Goal: Task Accomplishment & Management: Complete application form

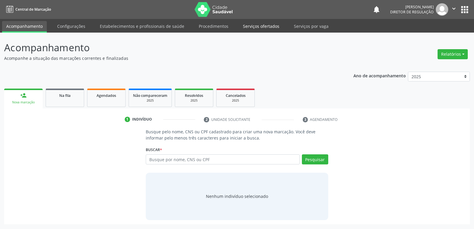
click at [262, 24] on link "Serviços ofertados" at bounding box center [261, 26] width 45 height 10
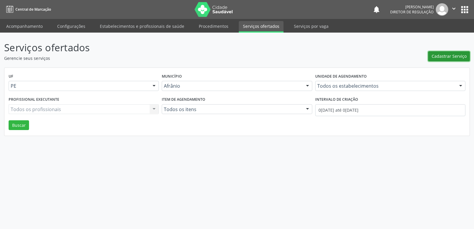
click at [444, 57] on span "Cadastrar Serviço" at bounding box center [449, 56] width 35 height 6
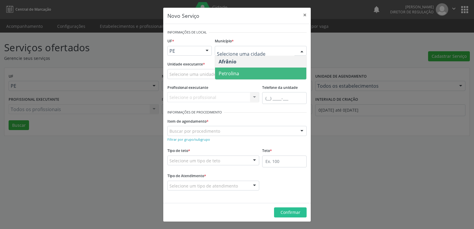
click at [241, 73] on span "Petrolina" at bounding box center [260, 74] width 91 height 12
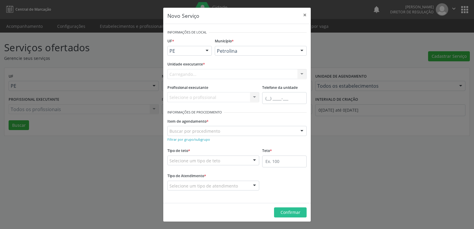
click at [202, 71] on div "Carregando... Academia da Saude de Afranio Academia da Saude do Bairro Roberto …" at bounding box center [236, 74] width 139 height 10
type input "CD"
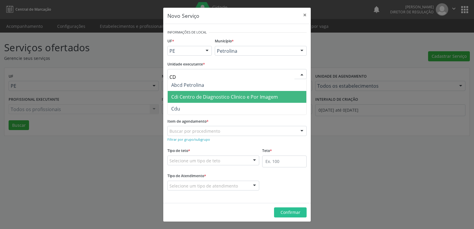
click at [201, 96] on span "Cdi Centro de Diagnostico Clinico e Por Imagem" at bounding box center [224, 97] width 107 height 7
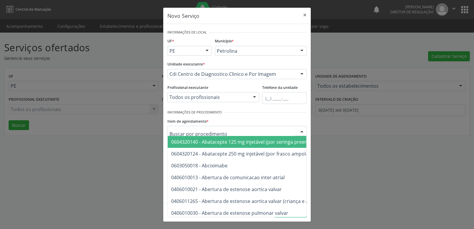
click at [208, 131] on input "text" at bounding box center [232, 134] width 125 height 12
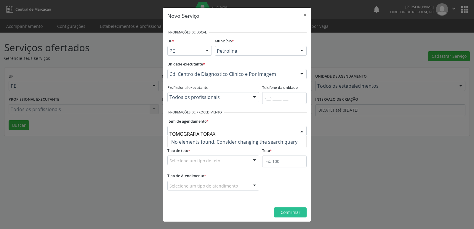
click at [201, 132] on input "TOMOGRAFIA TORAX" at bounding box center [232, 134] width 125 height 12
click at [269, 133] on input "TOMOGRAFIA COMPUTADORIZADA TORAX" at bounding box center [232, 134] width 125 height 12
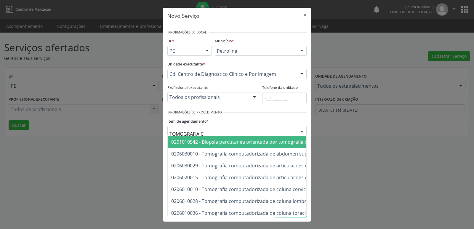
type input "TOMOGRAFIA"
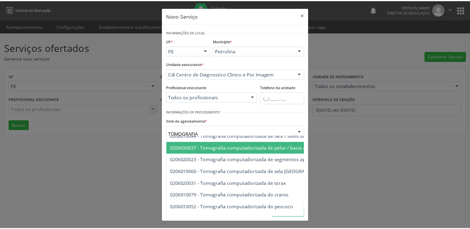
scroll to position [113, 0]
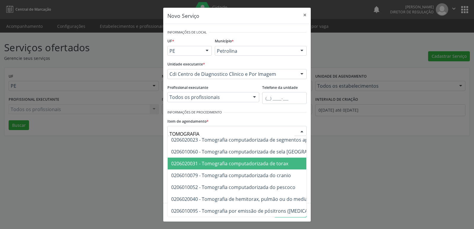
click at [270, 161] on span "0206020031 - Tomografia computadorizada de torax" at bounding box center [229, 163] width 117 height 7
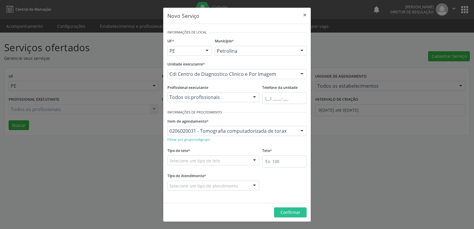
click at [228, 160] on div "Selecione um tipo de teto" at bounding box center [213, 161] width 92 height 10
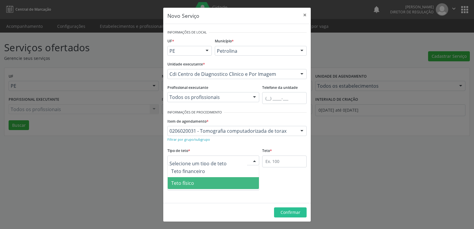
click at [209, 183] on span "Teto físico" at bounding box center [213, 183] width 91 height 12
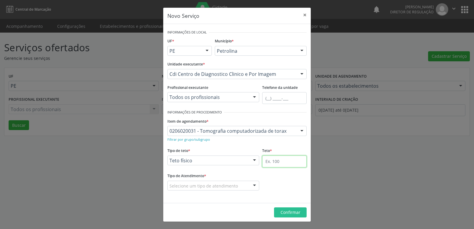
click at [278, 160] on input "text" at bounding box center [284, 162] width 44 height 12
type input "1"
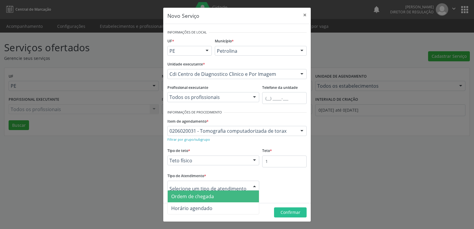
click at [207, 197] on span "Ordem de chegada" at bounding box center [192, 196] width 43 height 7
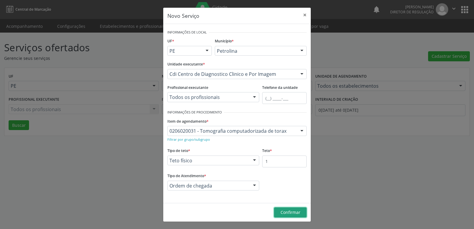
click at [296, 213] on span "Confirmar" at bounding box center [291, 213] width 20 height 6
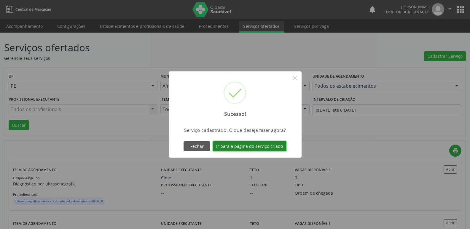
click at [267, 145] on button "Ir para a página do serviço criado" at bounding box center [250, 146] width 74 height 10
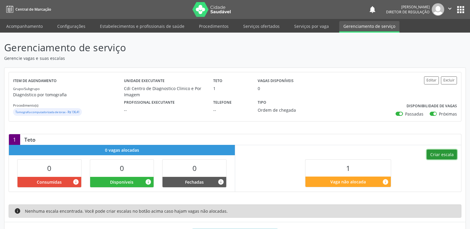
click at [442, 153] on button "Criar escala" at bounding box center [441, 155] width 30 height 10
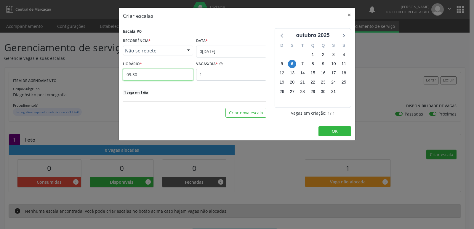
click at [160, 75] on input "09:30" at bounding box center [158, 75] width 70 height 12
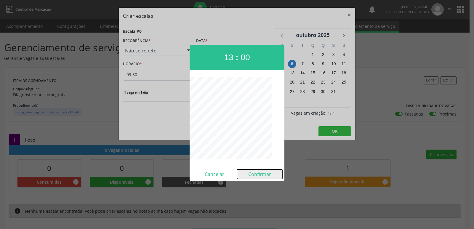
click at [264, 175] on button "Confirmar" at bounding box center [259, 174] width 45 height 9
type input "13:00"
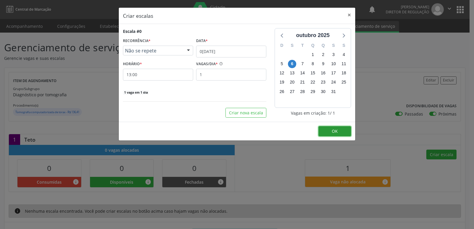
click at [338, 132] on span "OK" at bounding box center [335, 131] width 6 height 6
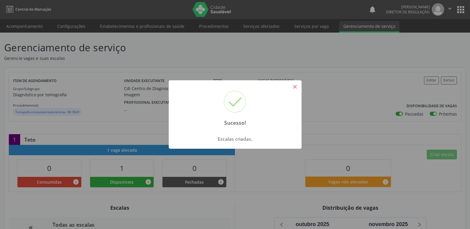
click at [294, 88] on button "×" at bounding box center [295, 87] width 10 height 10
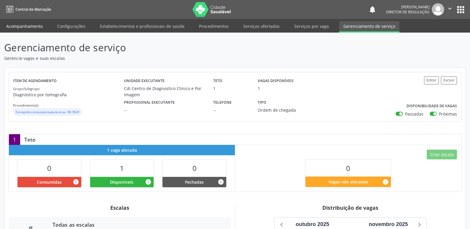
click at [38, 26] on link "Acompanhamento" at bounding box center [24, 26] width 45 height 10
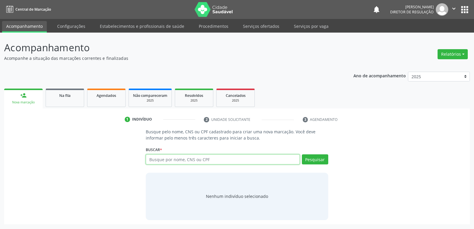
click at [173, 159] on input "text" at bounding box center [223, 159] width 154 height 10
type input "708401240258360"
click at [315, 162] on button "Pesquisar" at bounding box center [315, 159] width 26 height 10
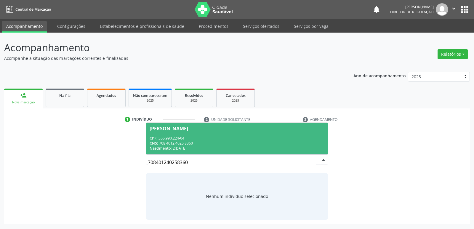
click at [174, 146] on div "Nascimento: 24/09/1959" at bounding box center [237, 148] width 175 height 5
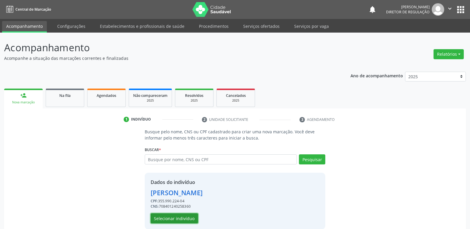
click at [183, 218] on button "Selecionar indivíduo" at bounding box center [174, 218] width 47 height 10
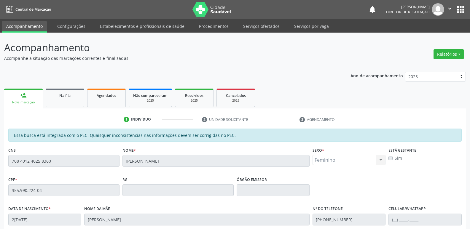
scroll to position [109, 0]
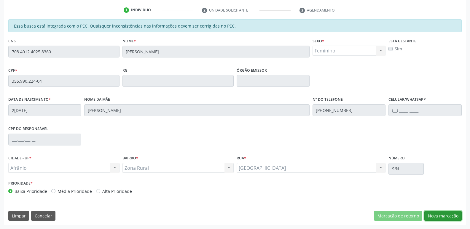
click at [448, 214] on button "Nova marcação" at bounding box center [442, 216] width 37 height 10
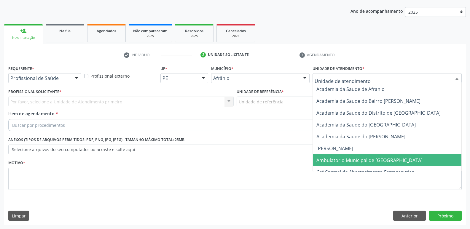
click at [349, 162] on span "Ambulatorio Municipal de [GEOGRAPHIC_DATA]" at bounding box center [369, 160] width 106 height 7
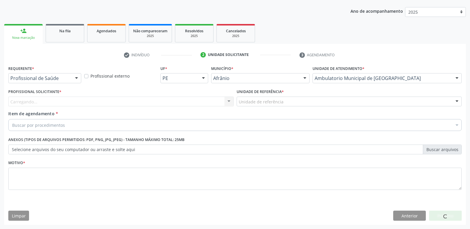
click at [290, 102] on div "Unidade de referência" at bounding box center [349, 102] width 225 height 10
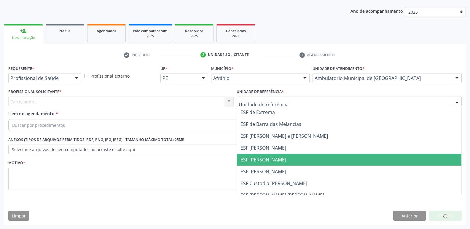
click at [282, 162] on span "ESF [PERSON_NAME]" at bounding box center [349, 160] width 225 height 12
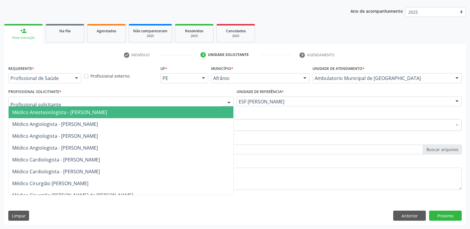
click at [188, 103] on div at bounding box center [120, 102] width 225 height 10
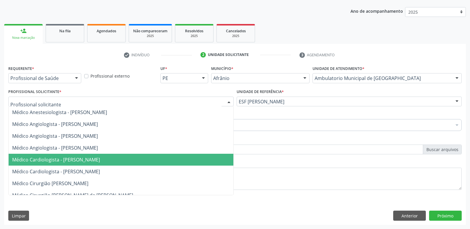
click at [181, 159] on span "Médico Cardiologista - [PERSON_NAME]" at bounding box center [121, 160] width 225 height 12
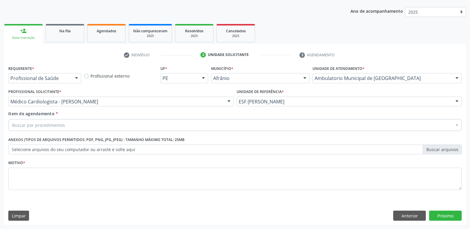
click at [140, 121] on div "Buscar por procedimentos" at bounding box center [234, 125] width 453 height 12
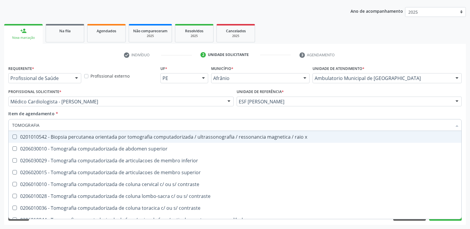
type input "TOMOGRAFIA"
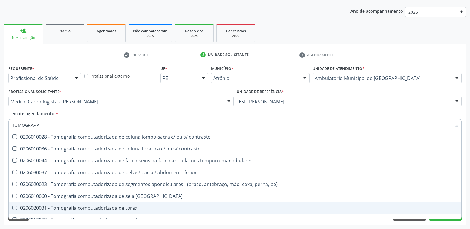
click at [131, 209] on div "0206020031 - Tomografia computadorizada de torax" at bounding box center [234, 208] width 445 height 5
checkbox torax "true"
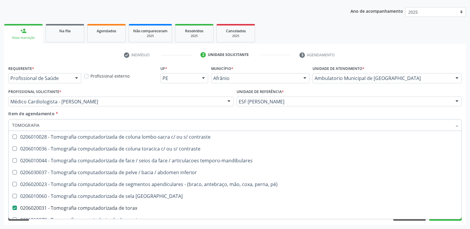
scroll to position [102, 0]
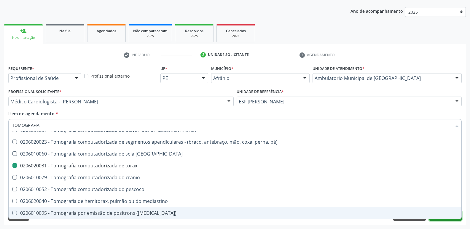
click at [439, 221] on button "Próximo" at bounding box center [445, 216] width 33 height 10
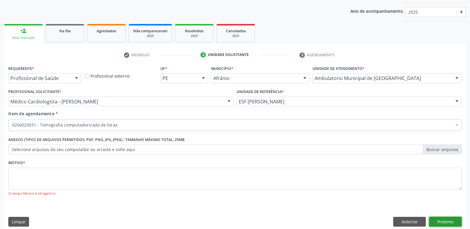
scroll to position [0, 0]
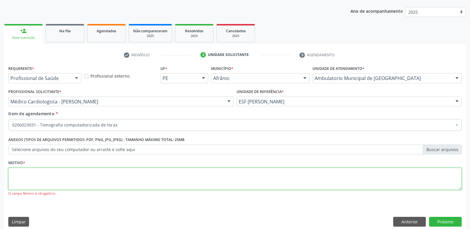
click at [208, 180] on textarea at bounding box center [234, 179] width 453 height 23
type textarea "*"
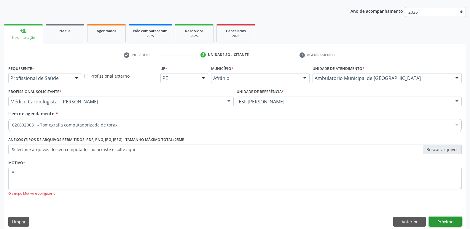
click at [440, 221] on button "Próximo" at bounding box center [445, 222] width 33 height 10
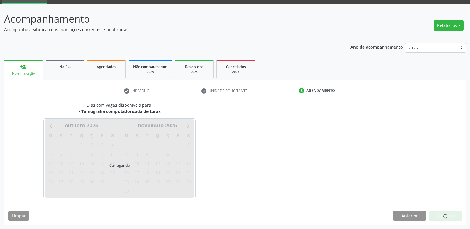
scroll to position [29, 0]
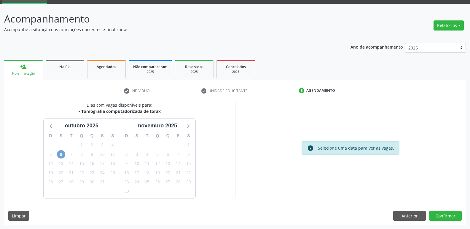
click at [60, 153] on span "6" at bounding box center [61, 154] width 8 height 8
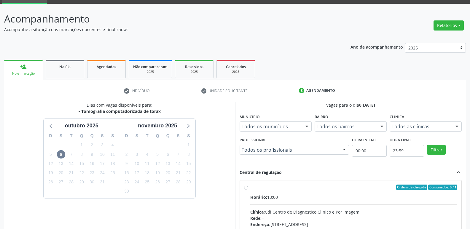
click at [259, 188] on div "Ordem de chegada Consumidos: 0 / 1" at bounding box center [353, 187] width 207 height 5
click at [248, 188] on input "Ordem de chegada Consumidos: 0 / 1 Horário: 13:00 Clínica: Cdi Centro de Diagno…" at bounding box center [246, 187] width 4 height 5
radio input "true"
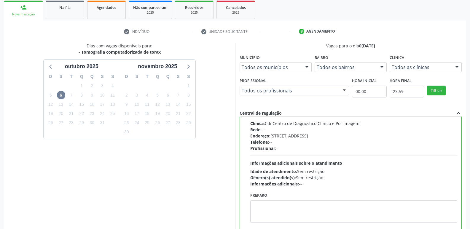
scroll to position [125, 0]
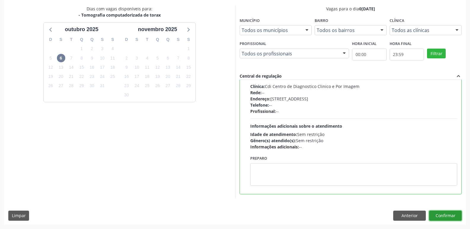
click at [444, 215] on button "Confirmar" at bounding box center [445, 216] width 33 height 10
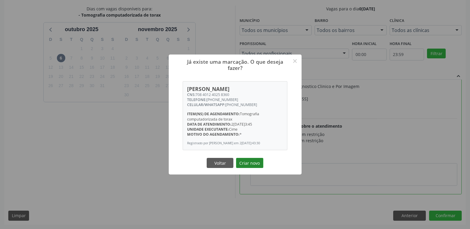
click at [250, 164] on button "Criar novo" at bounding box center [249, 163] width 27 height 10
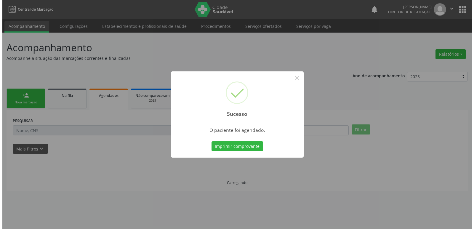
scroll to position [0, 0]
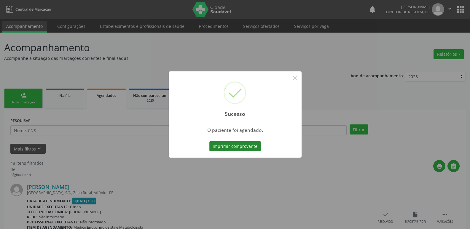
click at [253, 148] on button "Imprimir comprovante" at bounding box center [235, 146] width 52 height 10
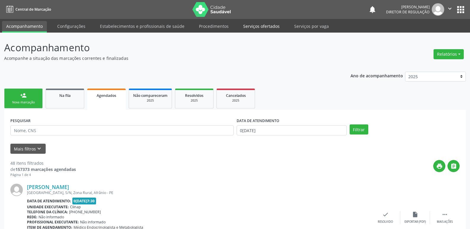
click at [268, 28] on link "Serviços ofertados" at bounding box center [261, 26] width 45 height 10
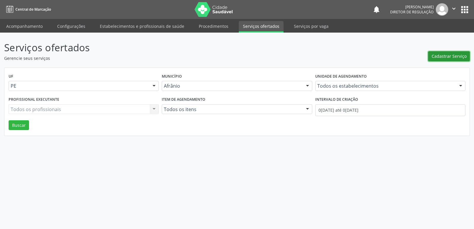
click at [459, 56] on span "Cadastrar Serviço" at bounding box center [449, 56] width 35 height 6
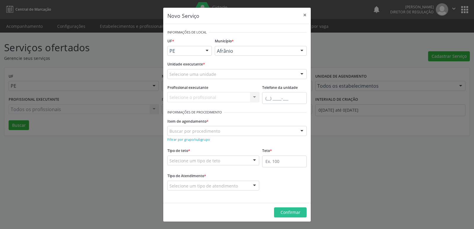
click at [207, 50] on div at bounding box center [207, 51] width 9 height 10
click at [197, 63] on span "BA" at bounding box center [190, 62] width 44 height 12
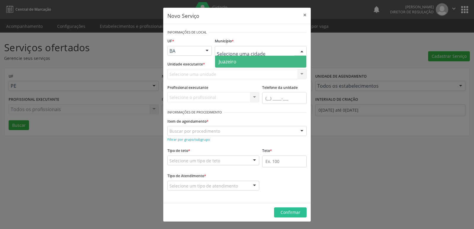
click at [237, 62] on span "Juazeiro" at bounding box center [260, 62] width 91 height 12
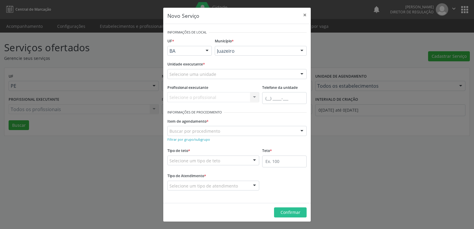
click at [221, 72] on div "Selecione uma unidade" at bounding box center [236, 74] width 139 height 10
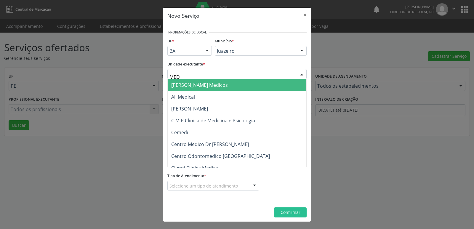
type input "MEDVALE"
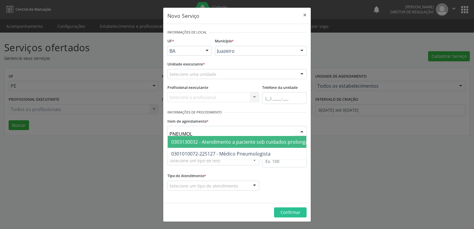
type input "PNEUMOLO"
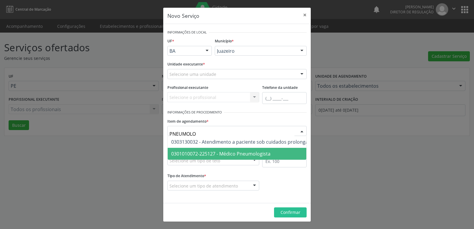
click at [225, 154] on span "0301010072-225127 - Médico Pneumologista" at bounding box center [220, 154] width 99 height 7
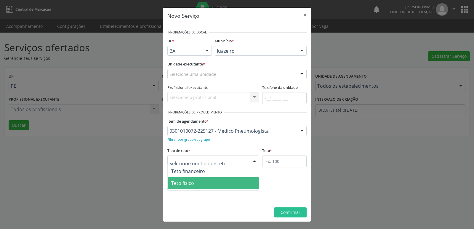
drag, startPoint x: 205, startPoint y: 182, endPoint x: 227, endPoint y: 180, distance: 22.1
click at [205, 183] on span "Teto físico" at bounding box center [213, 183] width 91 height 12
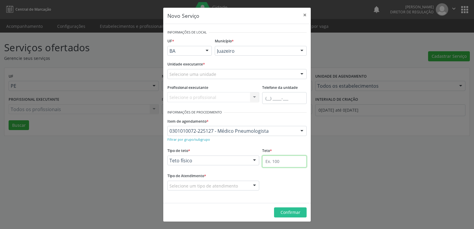
click at [278, 162] on input "text" at bounding box center [284, 162] width 44 height 12
type input "1"
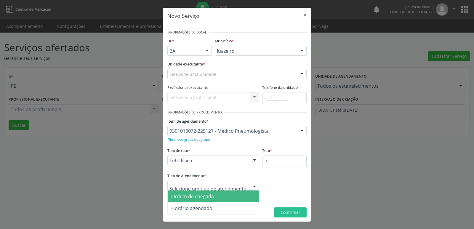
click at [219, 196] on span "Ordem de chegada" at bounding box center [213, 197] width 91 height 12
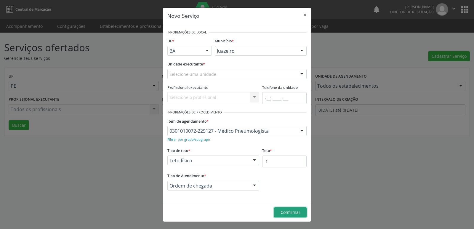
click at [300, 215] on span "Confirmar" at bounding box center [291, 213] width 20 height 6
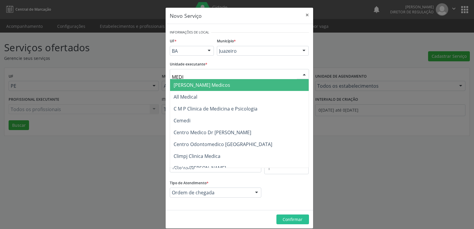
type input "MEDIV"
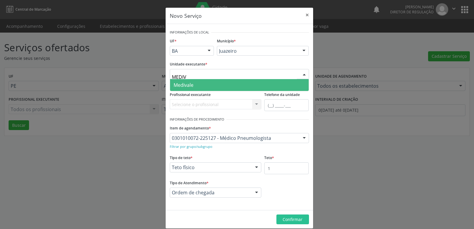
click at [194, 83] on span "Medivale" at bounding box center [239, 85] width 139 height 12
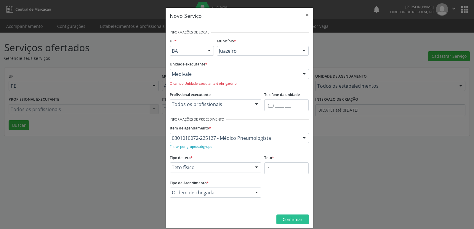
scroll to position [7, 0]
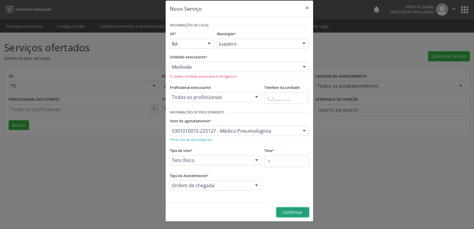
click at [283, 213] on span "Confirmar" at bounding box center [293, 213] width 20 height 6
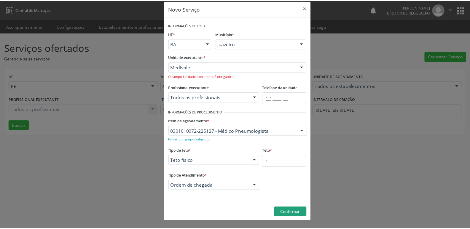
scroll to position [0, 0]
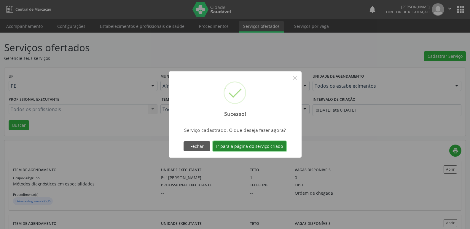
click at [265, 146] on button "Ir para a página do serviço criado" at bounding box center [250, 146] width 74 height 10
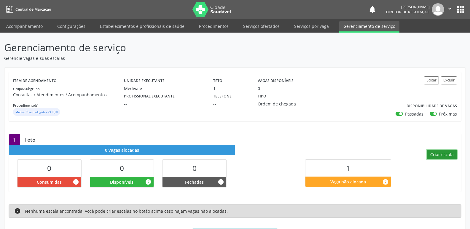
click at [444, 154] on button "Criar escala" at bounding box center [441, 155] width 30 height 10
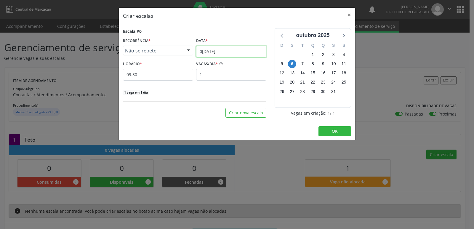
click at [231, 52] on input "[DATE]" at bounding box center [231, 52] width 70 height 12
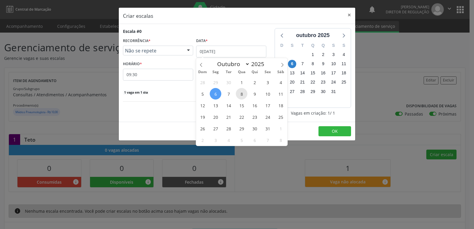
click at [240, 95] on span "8" at bounding box center [242, 94] width 12 height 12
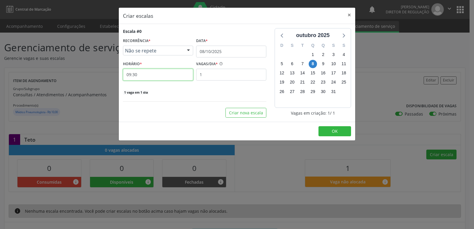
click at [162, 76] on input "09:30" at bounding box center [158, 75] width 70 height 12
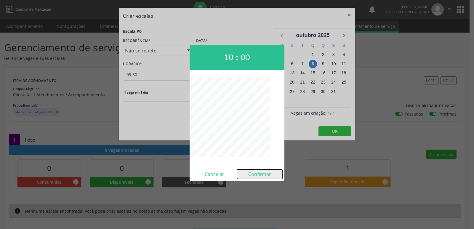
click at [266, 175] on button "Confirmar" at bounding box center [259, 174] width 45 height 9
type input "10:00"
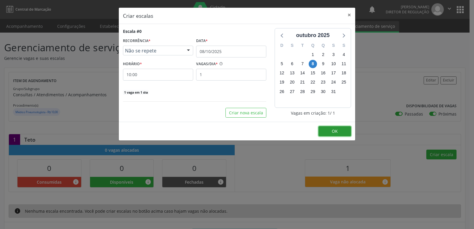
click at [330, 128] on button "OK" at bounding box center [335, 131] width 33 height 10
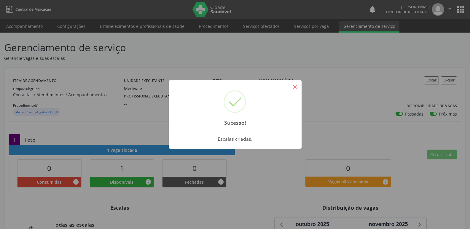
click at [296, 85] on button "×" at bounding box center [295, 87] width 10 height 10
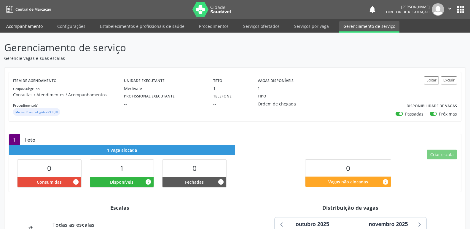
click at [28, 28] on link "Acompanhamento" at bounding box center [24, 26] width 45 height 10
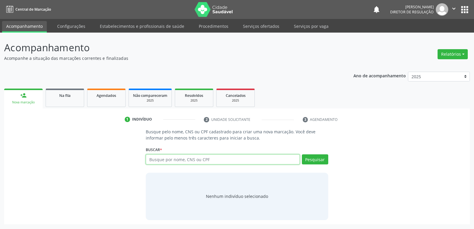
click at [167, 160] on input "text" at bounding box center [223, 159] width 154 height 10
paste input "JOSE DA SILVA SOARES"
click at [311, 159] on button "Pesquisar" at bounding box center [315, 159] width 26 height 10
click at [201, 163] on input "JOSE DA SILVA SOARES" at bounding box center [223, 159] width 154 height 10
type input "J"
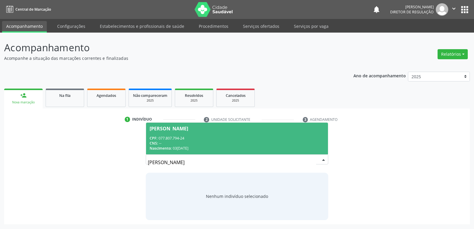
click at [203, 137] on div "CPF: 077.807.794-24" at bounding box center [237, 138] width 175 height 5
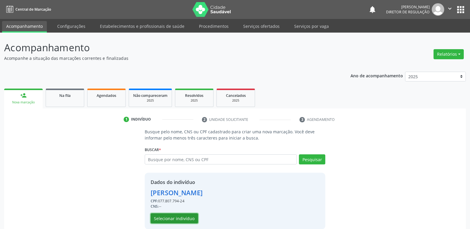
click at [186, 218] on button "Selecionar indivíduo" at bounding box center [174, 218] width 47 height 10
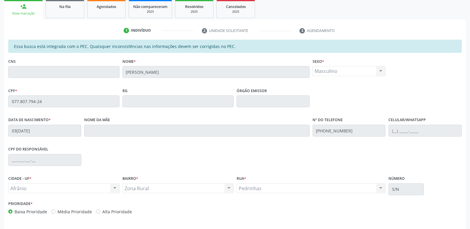
scroll to position [109, 0]
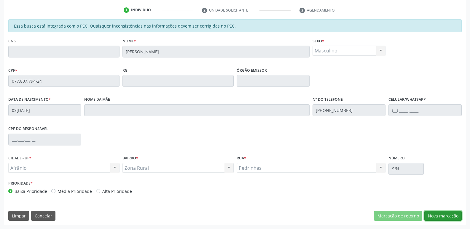
click at [449, 218] on button "Nova marcação" at bounding box center [442, 216] width 37 height 10
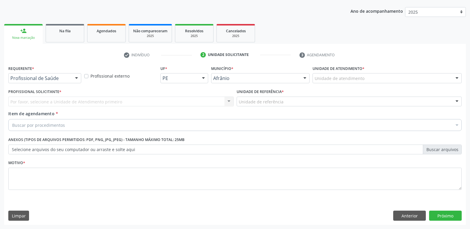
scroll to position [65, 0]
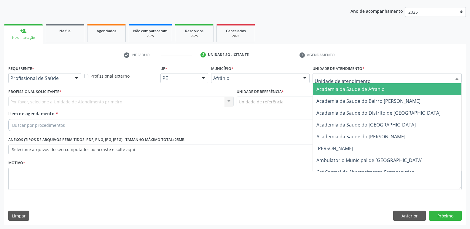
click at [381, 78] on div at bounding box center [386, 78] width 149 height 10
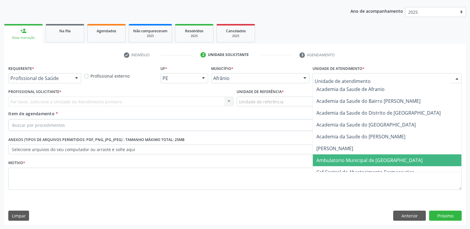
click at [369, 160] on span "Ambulatorio Municipal de [GEOGRAPHIC_DATA]" at bounding box center [369, 160] width 106 height 7
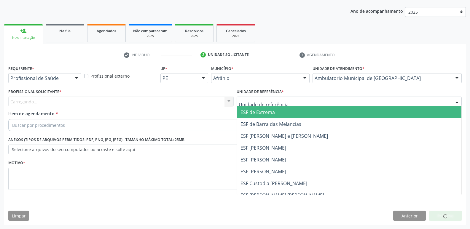
click at [303, 99] on div at bounding box center [349, 102] width 225 height 10
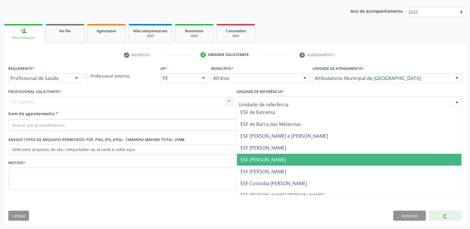
click at [280, 159] on span "ESF [PERSON_NAME]" at bounding box center [349, 160] width 225 height 12
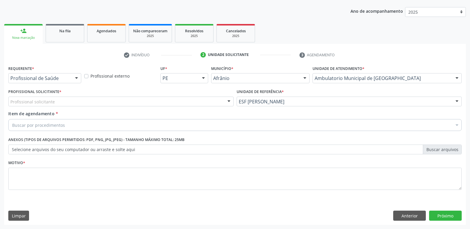
click at [195, 102] on div "Profissional solicitante Médico Anestesiologista - [PERSON_NAME] Angiologista -…" at bounding box center [120, 102] width 225 height 10
click at [119, 101] on div "Profissional solicitante" at bounding box center [120, 102] width 225 height 10
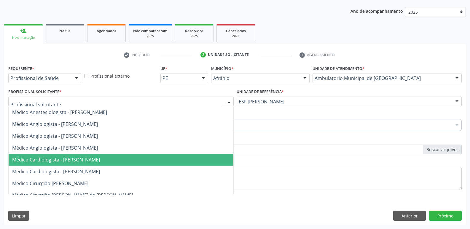
click at [100, 159] on span "Médico Cardiologista - [PERSON_NAME]" at bounding box center [56, 159] width 88 height 7
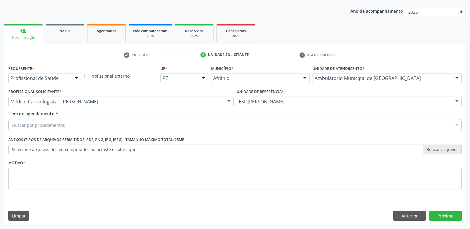
click at [94, 124] on div "Buscar por procedimentos" at bounding box center [234, 125] width 453 height 12
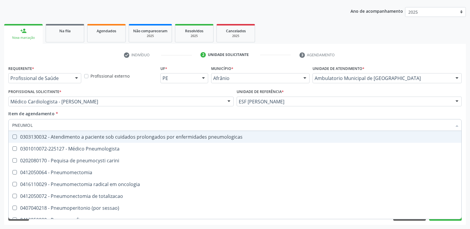
type input "PNEUMOLO"
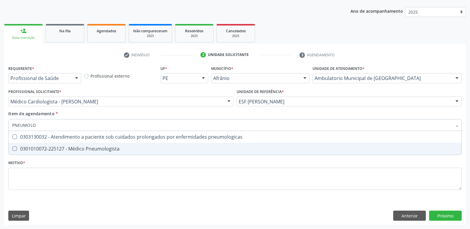
click at [93, 150] on div "0301010072-225127 - Médico Pneumologista" at bounding box center [234, 148] width 445 height 5
checkbox Pneumologista "true"
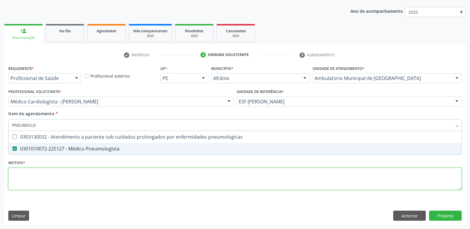
click at [96, 177] on div "Requerente * Profissional de Saúde Profissional de Saúde Paciente Nenhum result…" at bounding box center [234, 131] width 453 height 134
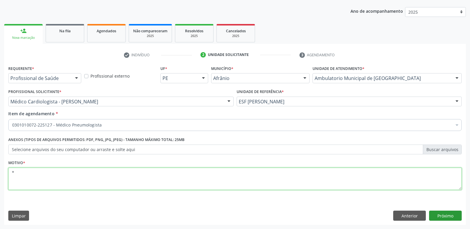
type textarea "*"
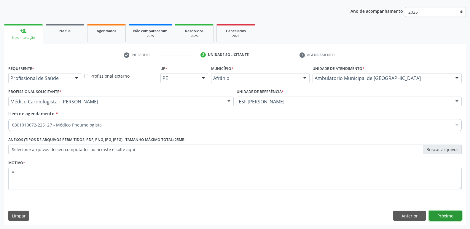
click at [440, 216] on button "Próximo" at bounding box center [445, 216] width 33 height 10
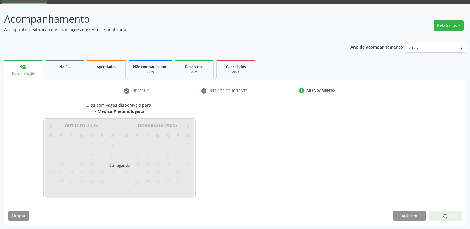
scroll to position [29, 0]
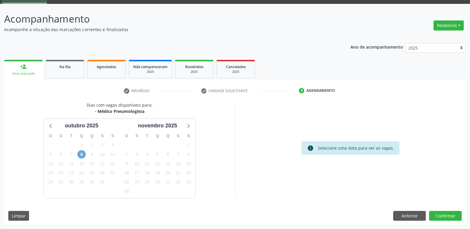
click at [81, 155] on span "8" at bounding box center [81, 154] width 8 height 8
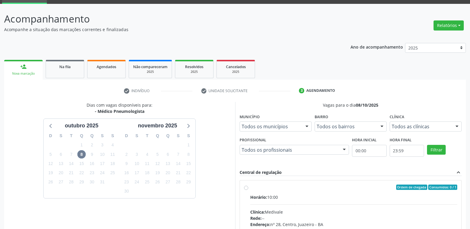
click at [296, 191] on label "Ordem de chegada Consumidos: 0 / 1 Horário: 10:00 Clínica: Medivale Rede: -- En…" at bounding box center [353, 230] width 207 height 91
click at [248, 190] on input "Ordem de chegada Consumidos: 0 / 1 Horário: 10:00 Clínica: Medivale Rede: -- En…" at bounding box center [246, 187] width 4 height 5
radio input "true"
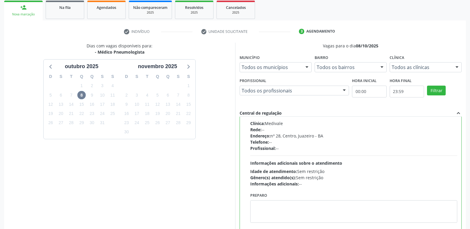
scroll to position [125, 0]
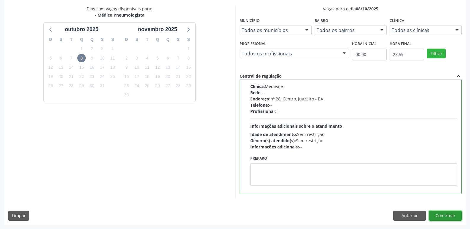
click at [449, 217] on button "Confirmar" at bounding box center [445, 216] width 33 height 10
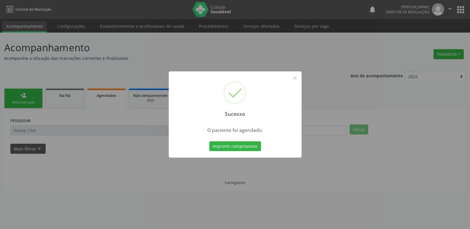
scroll to position [0, 0]
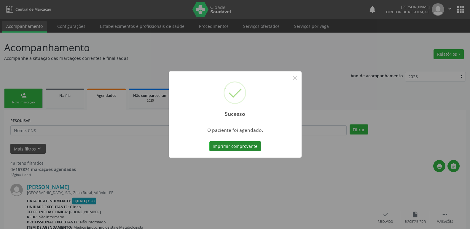
click at [247, 146] on button "Imprimir comprovante" at bounding box center [235, 146] width 52 height 10
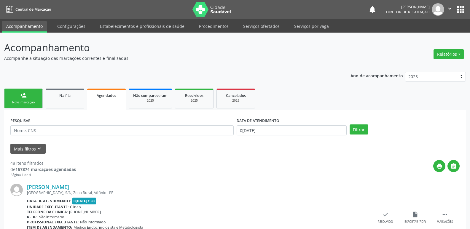
click at [35, 99] on link "person_add Nova marcação" at bounding box center [23, 99] width 39 height 20
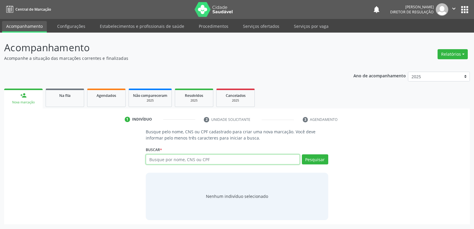
click at [183, 161] on input "text" at bounding box center [223, 159] width 154 height 10
type input "701005812914799"
click at [314, 162] on button "Pesquisar" at bounding box center [315, 159] width 26 height 10
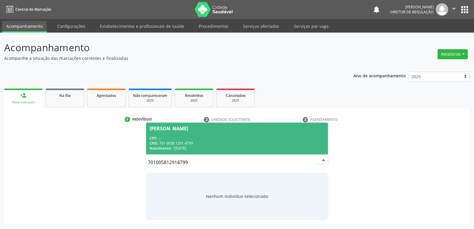
click at [193, 141] on div "CNS: 701 0058 1291 4799" at bounding box center [237, 143] width 175 height 5
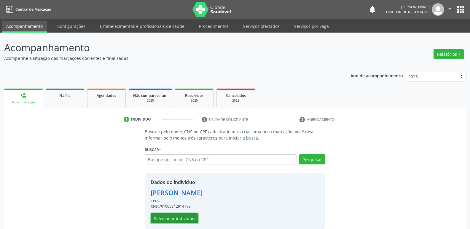
click at [185, 218] on button "Selecionar indivíduo" at bounding box center [174, 218] width 47 height 10
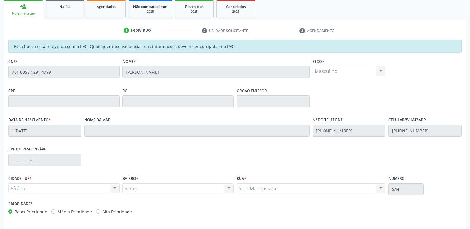
scroll to position [109, 0]
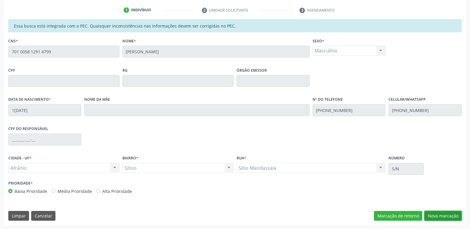
click at [452, 215] on button "Nova marcação" at bounding box center [442, 216] width 37 height 10
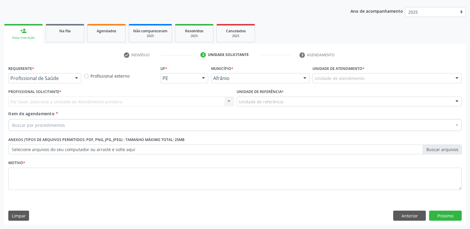
click at [372, 79] on div "Unidade de atendimento" at bounding box center [386, 78] width 149 height 10
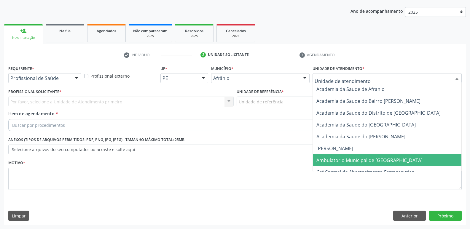
click at [366, 163] on span "Ambulatorio Municipal de [GEOGRAPHIC_DATA]" at bounding box center [369, 160] width 106 height 7
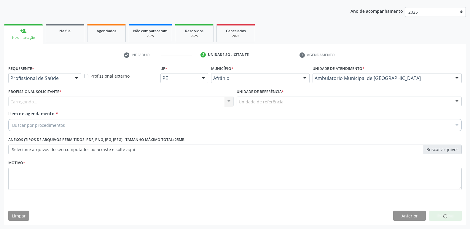
click at [294, 100] on div "Unidade de referência" at bounding box center [349, 102] width 225 height 10
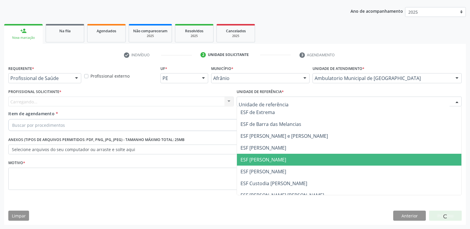
click at [285, 160] on span "ESF [PERSON_NAME]" at bounding box center [349, 160] width 225 height 12
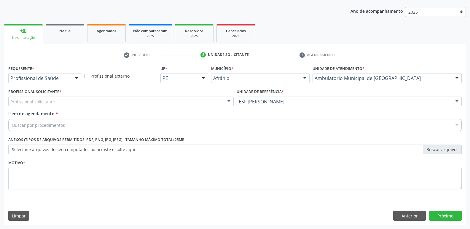
click at [159, 101] on div "Profissional solicitante" at bounding box center [120, 102] width 225 height 10
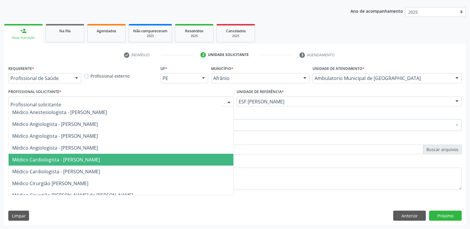
click at [156, 159] on span "Médico Cardiologista - [PERSON_NAME]" at bounding box center [121, 160] width 225 height 12
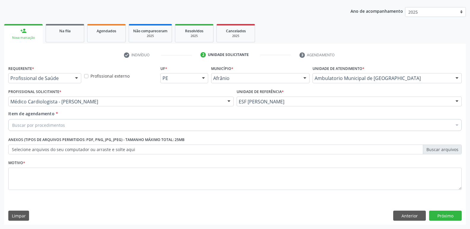
click at [113, 123] on div "Buscar por procedimentos" at bounding box center [234, 125] width 453 height 12
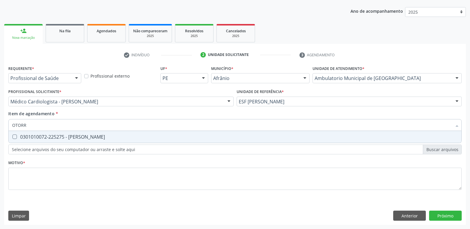
type input "OTORRI"
click at [118, 138] on div "0301010072-225275 - Médico Otorrinolaringologista" at bounding box center [234, 137] width 445 height 5
checkbox Otorrinolaringologista "true"
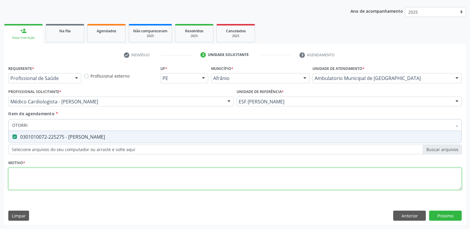
click at [121, 175] on div "Requerente * Profissional de Saúde Profissional de Saúde Paciente Nenhum result…" at bounding box center [234, 131] width 453 height 134
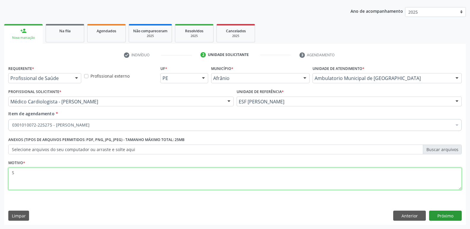
type textarea "S"
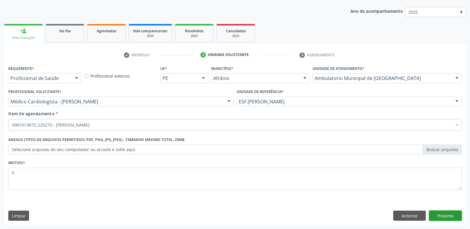
click at [442, 214] on button "Próximo" at bounding box center [445, 216] width 33 height 10
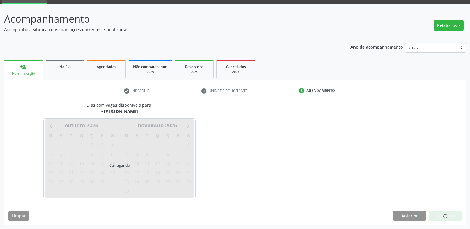
scroll to position [29, 0]
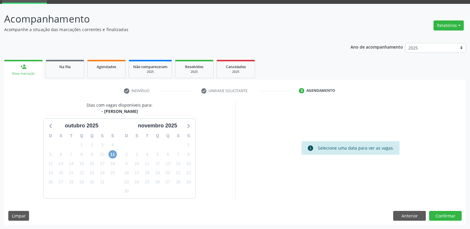
click at [113, 155] on span "11" at bounding box center [112, 154] width 8 height 8
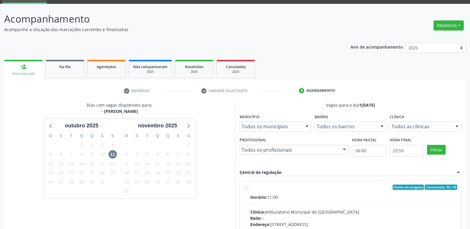
click at [268, 189] on div "Ordem de chegada Consumidos: 30 / 40" at bounding box center [353, 187] width 207 height 5
click at [248, 189] on input "Ordem de chegada Consumidos: 30 / 40 Horário: 11:00 Clínica: Ambulatorio Munici…" at bounding box center [246, 187] width 4 height 5
radio input "true"
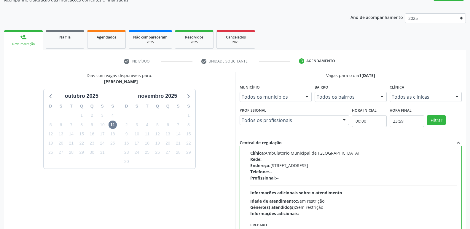
scroll to position [125, 0]
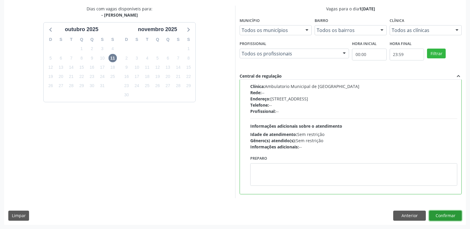
click at [444, 215] on button "Confirmar" at bounding box center [445, 216] width 33 height 10
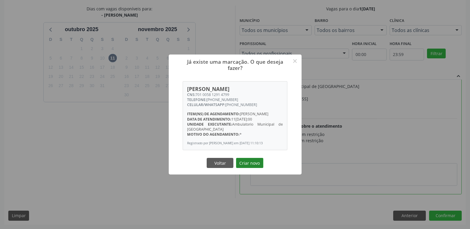
click at [249, 168] on button "Criar novo" at bounding box center [249, 163] width 27 height 10
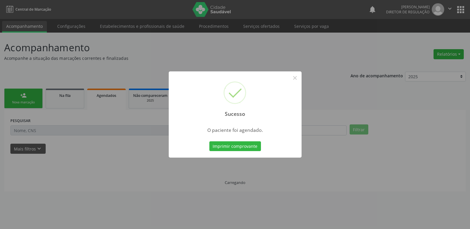
scroll to position [0, 0]
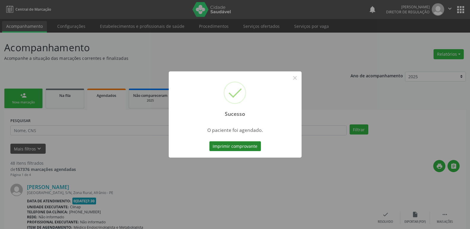
click at [252, 148] on button "Imprimir comprovante" at bounding box center [235, 146] width 52 height 10
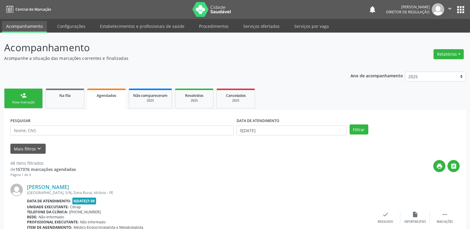
click at [35, 102] on div "Nova marcação" at bounding box center [24, 102] width 30 height 4
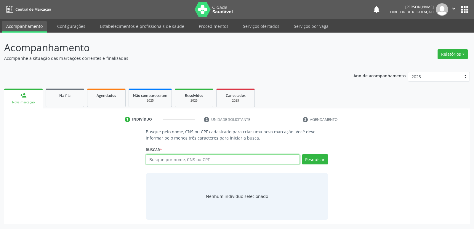
click at [165, 160] on input "text" at bounding box center [223, 159] width 154 height 10
click at [312, 160] on button "Pesquisar" at bounding box center [315, 159] width 26 height 10
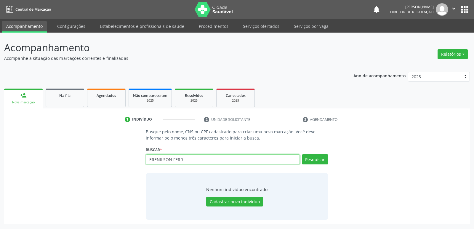
click at [189, 161] on input "ERENILSON FERR" at bounding box center [223, 159] width 154 height 10
click at [314, 158] on button "Pesquisar" at bounding box center [315, 159] width 26 height 10
click at [226, 161] on input "ERENILSON FERREIRA DA SILVA" at bounding box center [223, 159] width 154 height 10
type input "E"
type input "04518996445"
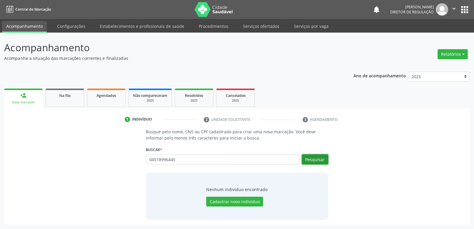
click at [319, 159] on button "Pesquisar" at bounding box center [315, 159] width 26 height 10
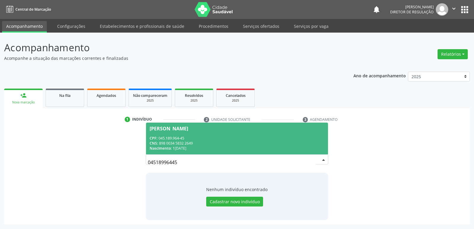
click at [180, 151] on div "Nascimento: 14/08/1981" at bounding box center [237, 148] width 175 height 5
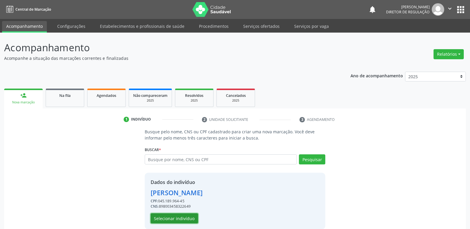
click at [184, 220] on button "Selecionar indivíduo" at bounding box center [174, 218] width 47 height 10
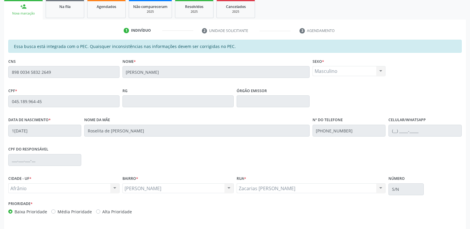
scroll to position [109, 0]
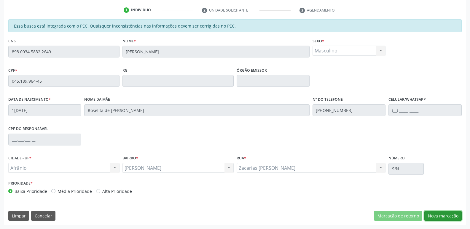
click at [445, 216] on button "Nova marcação" at bounding box center [442, 216] width 37 height 10
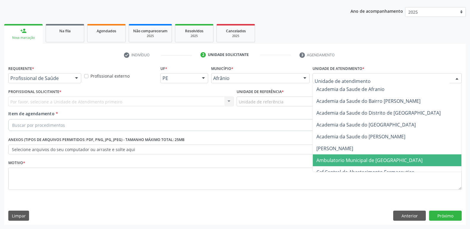
click at [354, 160] on span "Ambulatorio Municipal de [GEOGRAPHIC_DATA]" at bounding box center [369, 160] width 106 height 7
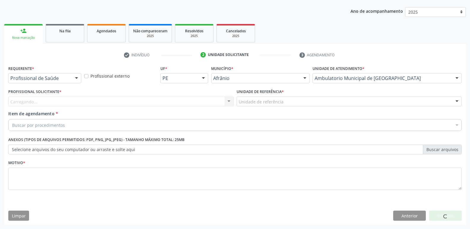
click at [294, 100] on div "Unidade de referência" at bounding box center [349, 102] width 225 height 10
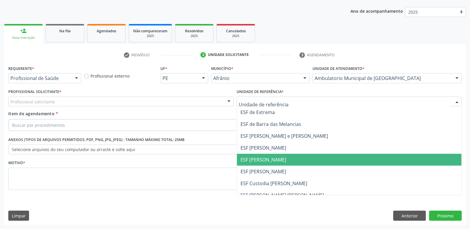
click at [272, 159] on span "ESF [PERSON_NAME]" at bounding box center [263, 159] width 46 height 7
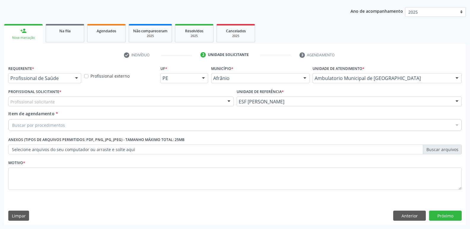
click at [189, 99] on div "Profissional solicitante" at bounding box center [120, 102] width 225 height 10
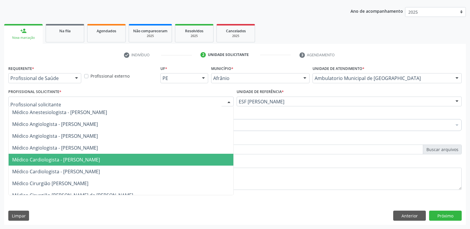
click at [173, 162] on span "Médico Cardiologista - [PERSON_NAME]" at bounding box center [121, 160] width 225 height 12
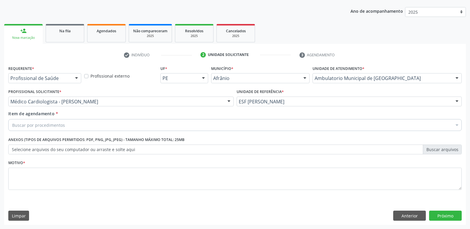
click at [122, 124] on div "Buscar por procedimentos" at bounding box center [234, 125] width 453 height 12
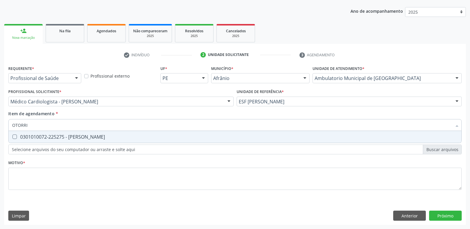
type input "OTORRIN"
click at [97, 139] on div "0301010072-225275 - Médico Otorrinolaringologista" at bounding box center [234, 137] width 445 height 5
checkbox Otorrinolaringologista "true"
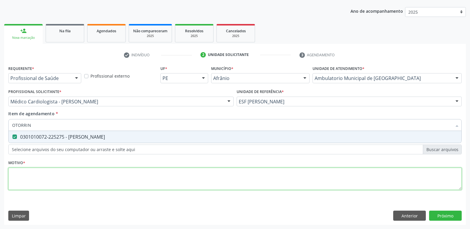
click at [85, 178] on div "Requerente * Profissional de Saúde Profissional de Saúde Paciente Nenhum result…" at bounding box center [234, 131] width 453 height 134
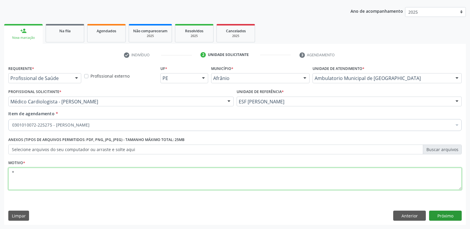
type textarea "*"
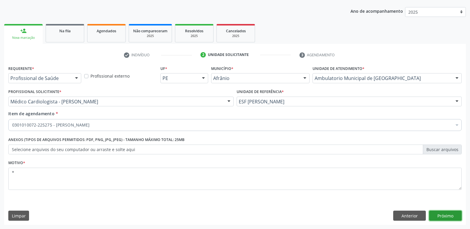
click at [439, 215] on button "Próximo" at bounding box center [445, 216] width 33 height 10
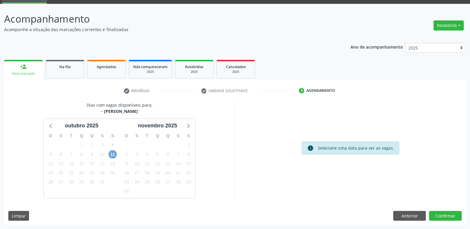
click at [113, 154] on span "11" at bounding box center [112, 154] width 8 height 8
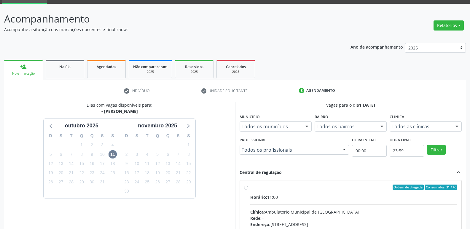
click at [254, 189] on div "Ordem de chegada Consumidos: 31 / 40" at bounding box center [353, 187] width 207 height 5
click at [248, 189] on input "Ordem de chegada Consumidos: 31 / 40 Horário: 11:00 Clínica: Ambulatorio Munici…" at bounding box center [246, 187] width 4 height 5
radio input "true"
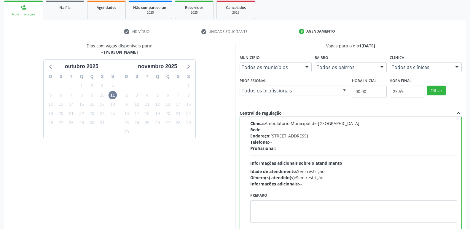
scroll to position [125, 0]
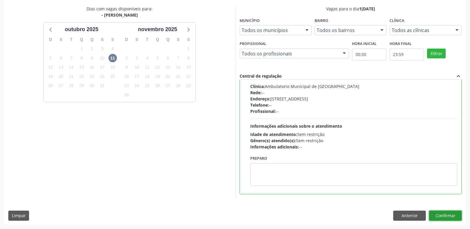
click at [436, 215] on button "Confirmar" at bounding box center [445, 216] width 33 height 10
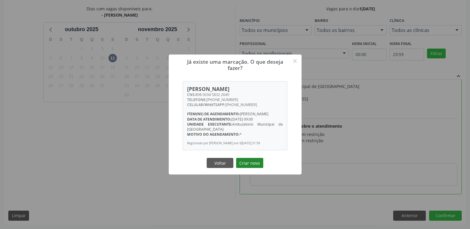
click at [250, 167] on button "Criar novo" at bounding box center [249, 163] width 27 height 10
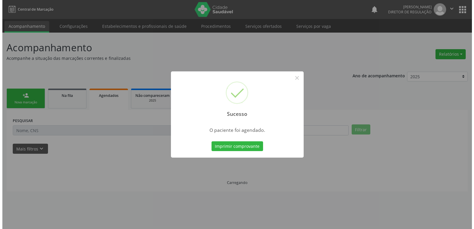
scroll to position [0, 0]
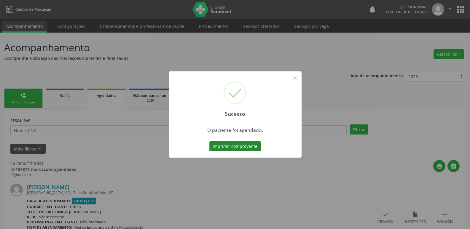
click at [246, 148] on button "Imprimir comprovante" at bounding box center [235, 146] width 52 height 10
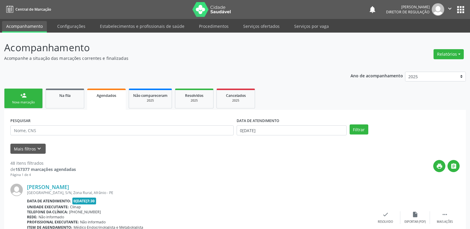
click at [37, 98] on link "person_add Nova marcação" at bounding box center [23, 99] width 39 height 20
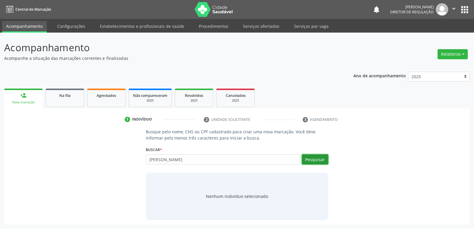
click at [320, 162] on button "Pesquisar" at bounding box center [315, 159] width 26 height 10
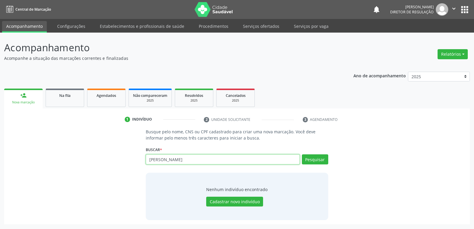
click at [159, 160] on input "NATALIA" at bounding box center [223, 159] width 154 height 10
type input "NATÁLIA"
click at [315, 161] on button "Pesquisar" at bounding box center [315, 159] width 26 height 10
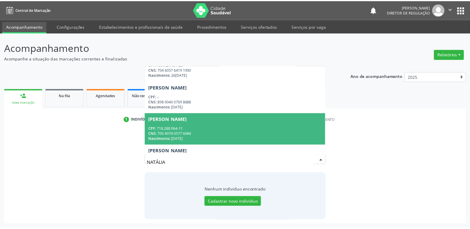
scroll to position [237, 0]
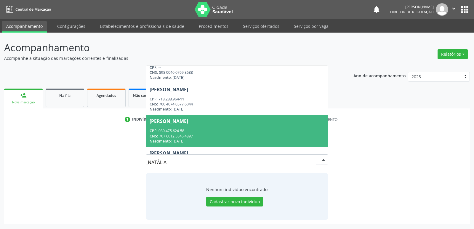
click at [241, 127] on span "Natália Ferreira da Silva Nunes CPF: 030.475.624-58 CNS: 707 6012 5845 4897 Nas…" at bounding box center [237, 131] width 182 height 32
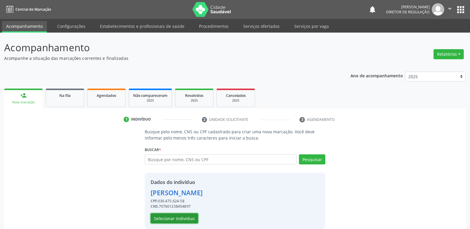
click at [179, 218] on button "Selecionar indivíduo" at bounding box center [174, 218] width 47 height 10
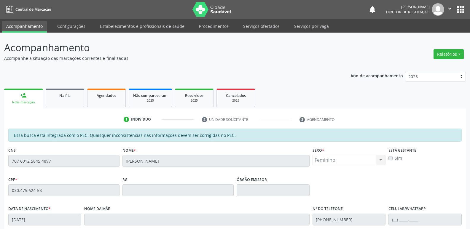
scroll to position [109, 0]
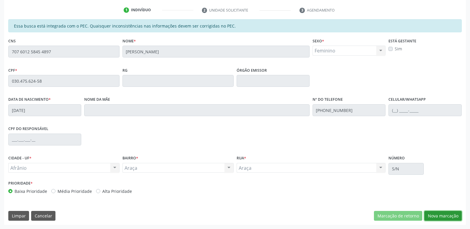
click at [443, 217] on button "Nova marcação" at bounding box center [442, 216] width 37 height 10
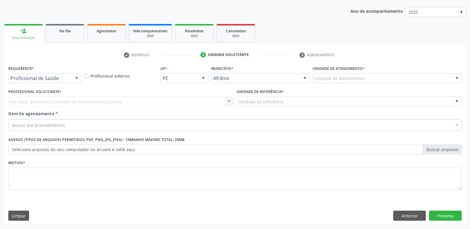
scroll to position [65, 0]
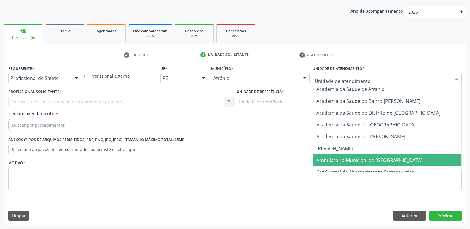
click at [354, 159] on span "Ambulatorio Municipal de [GEOGRAPHIC_DATA]" at bounding box center [369, 160] width 106 height 7
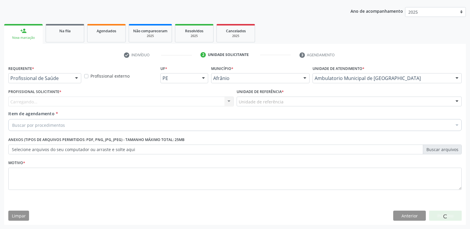
click at [300, 99] on div "Unidade de referência" at bounding box center [349, 102] width 225 height 10
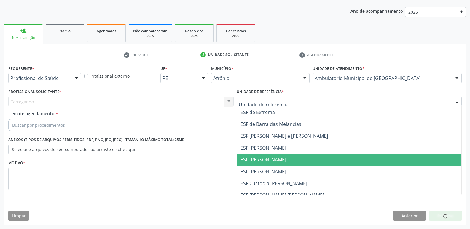
click at [284, 162] on span "ESF [PERSON_NAME]" at bounding box center [349, 160] width 225 height 12
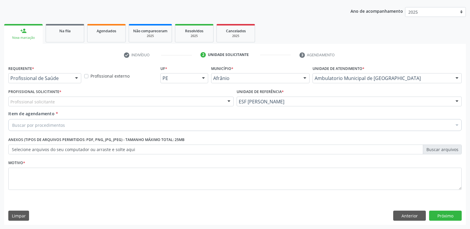
click at [144, 98] on div "Profissional solicitante" at bounding box center [120, 102] width 225 height 10
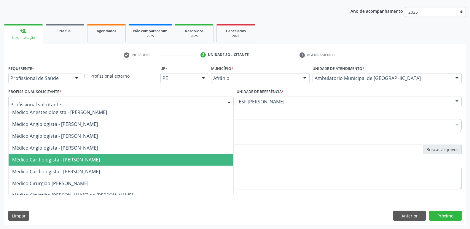
click at [100, 160] on span "Médico Cardiologista - [PERSON_NAME]" at bounding box center [56, 159] width 88 height 7
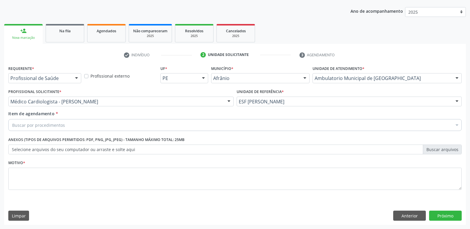
click at [113, 122] on div "Buscar por procedimentos" at bounding box center [234, 125] width 453 height 12
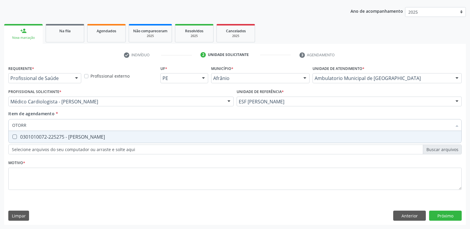
type input "OTORRI"
click at [111, 135] on div "0301010072-225275 - Médico Otorrinolaringologista" at bounding box center [234, 137] width 445 height 5
checkbox Otorrinolaringologista "true"
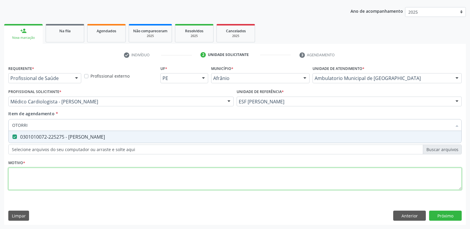
click at [120, 176] on div "Requerente * Profissional de Saúde Profissional de Saúde Paciente Nenhum result…" at bounding box center [234, 131] width 453 height 134
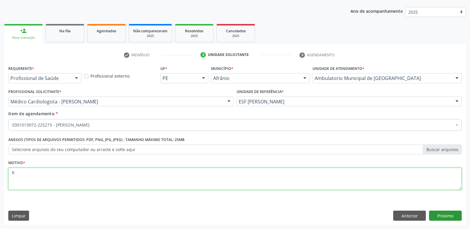
type textarea "R"
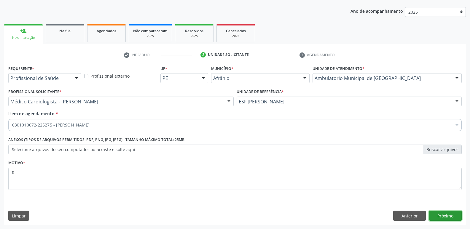
click at [444, 215] on button "Próximo" at bounding box center [445, 216] width 33 height 10
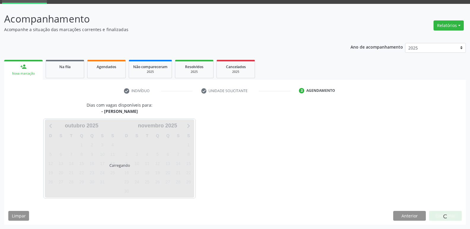
scroll to position [29, 0]
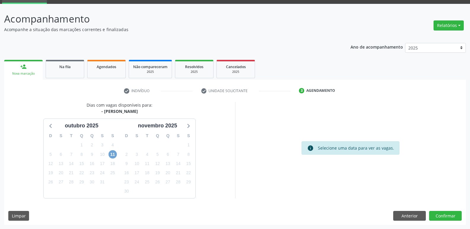
click at [112, 153] on span "11" at bounding box center [112, 154] width 8 height 8
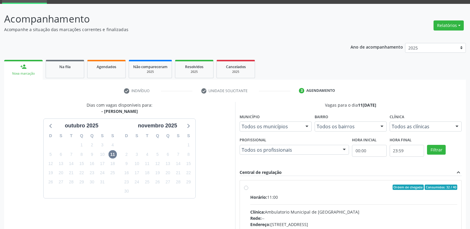
click at [261, 189] on div "Ordem de chegada Consumidos: 32 / 40" at bounding box center [353, 187] width 207 height 5
click at [248, 189] on input "Ordem de chegada Consumidos: 32 / 40 Horário: 11:00 Clínica: Ambulatorio Munici…" at bounding box center [246, 187] width 4 height 5
radio input "true"
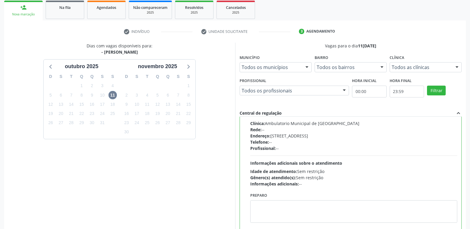
scroll to position [125, 0]
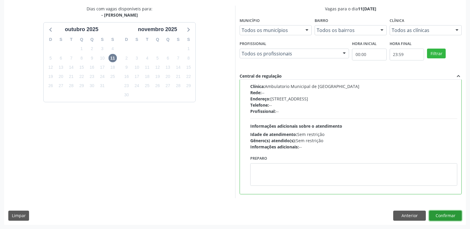
click at [444, 216] on button "Confirmar" at bounding box center [445, 216] width 33 height 10
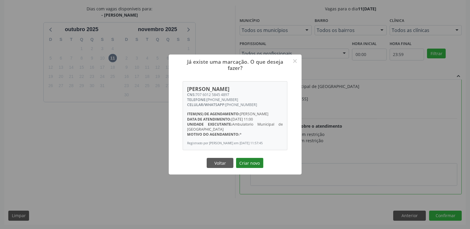
click at [254, 168] on button "Criar novo" at bounding box center [249, 163] width 27 height 10
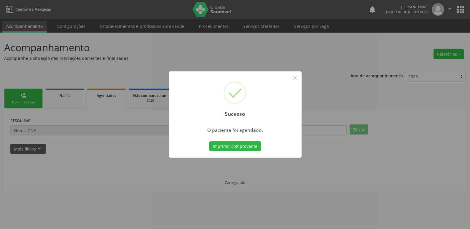
scroll to position [0, 0]
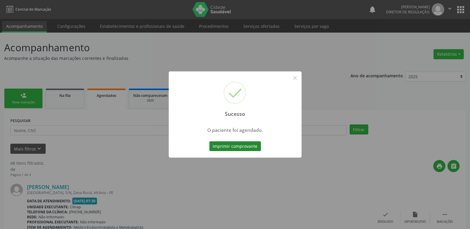
click at [251, 144] on button "Imprimir comprovante" at bounding box center [235, 146] width 52 height 10
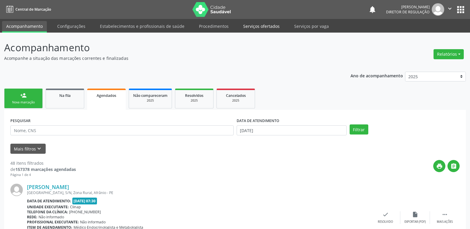
click at [272, 25] on link "Serviços ofertados" at bounding box center [261, 26] width 45 height 10
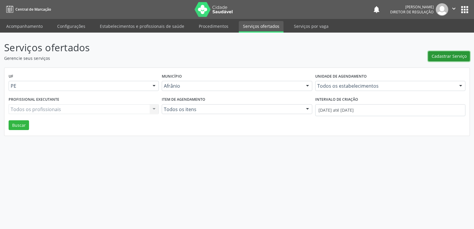
click at [450, 56] on span "Cadastrar Serviço" at bounding box center [449, 56] width 35 height 6
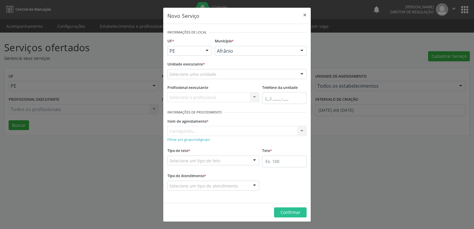
click at [207, 50] on div at bounding box center [207, 51] width 9 height 10
click at [197, 62] on span "BA" at bounding box center [190, 62] width 44 height 12
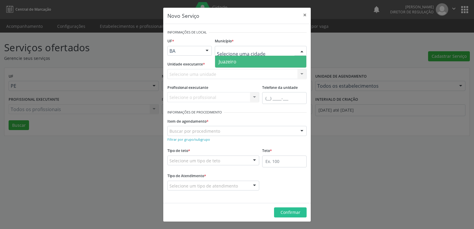
click at [242, 61] on span "Juazeiro" at bounding box center [260, 62] width 91 height 12
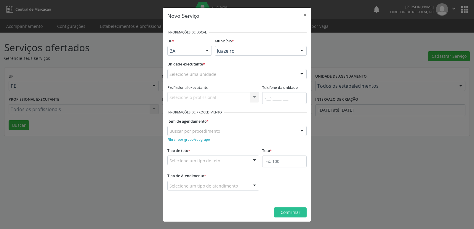
click at [217, 72] on div "Selecione uma unidade" at bounding box center [236, 74] width 139 height 10
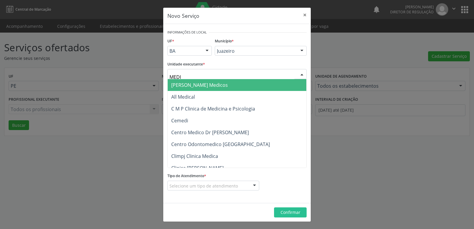
type input "MEDIV"
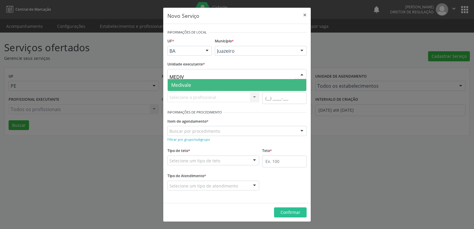
click at [202, 83] on span "Medivale" at bounding box center [237, 85] width 139 height 12
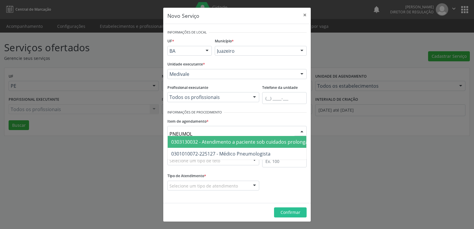
type input "PNEUMOLO"
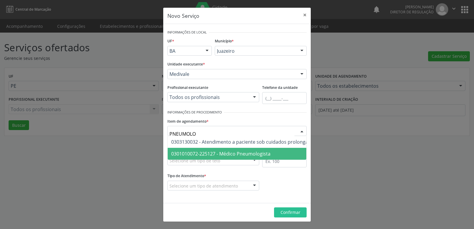
click at [224, 155] on span "0301010072-225127 - Médico Pneumologista" at bounding box center [220, 154] width 99 height 7
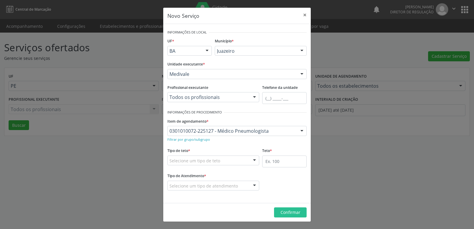
click at [222, 161] on div "Selecione um tipo de teto" at bounding box center [213, 161] width 92 height 10
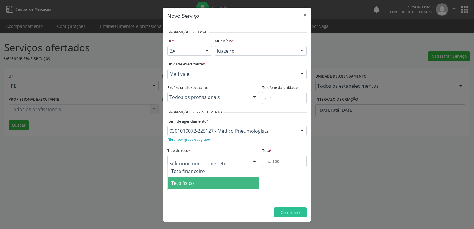
click at [213, 183] on span "Teto físico" at bounding box center [213, 183] width 91 height 12
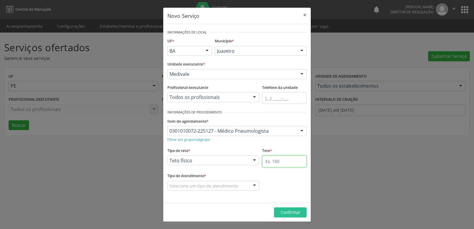
click at [268, 161] on input "text" at bounding box center [284, 162] width 44 height 12
type input "2"
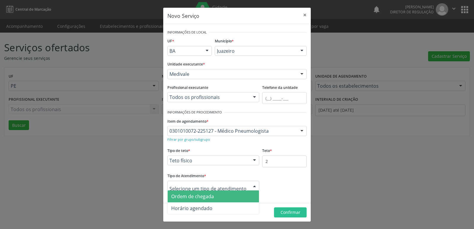
click at [218, 198] on span "Ordem de chegada" at bounding box center [213, 197] width 91 height 12
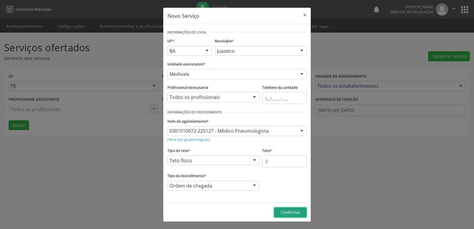
click at [291, 212] on span "Confirmar" at bounding box center [291, 213] width 20 height 6
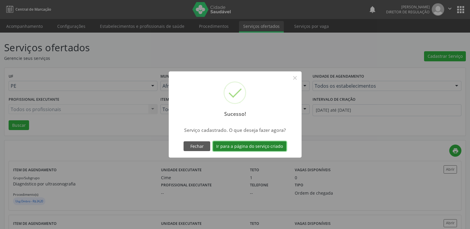
click at [256, 147] on button "Ir para a página do serviço criado" at bounding box center [250, 146] width 74 height 10
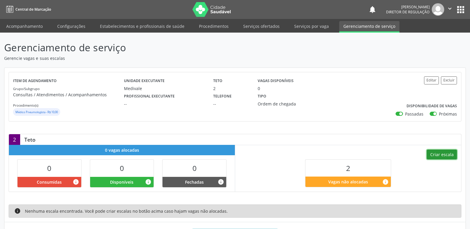
click at [442, 154] on button "Criar escala" at bounding box center [441, 155] width 30 height 10
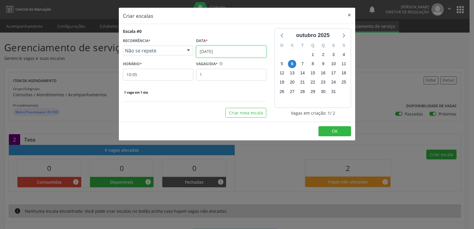
click at [232, 51] on input "[DATE]" at bounding box center [231, 52] width 70 height 12
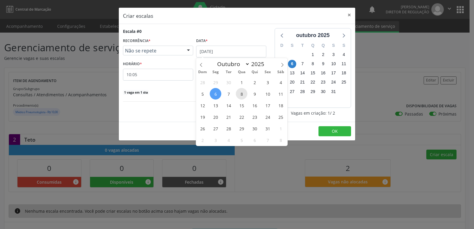
click at [242, 95] on span "8" at bounding box center [242, 94] width 12 height 12
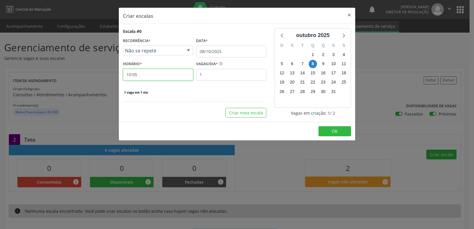
click at [159, 76] on input "10:05" at bounding box center [158, 75] width 70 height 12
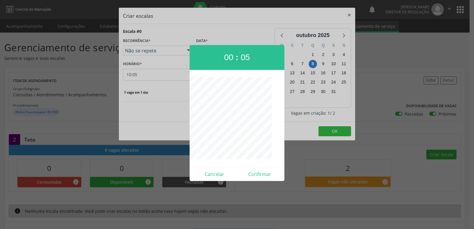
click at [230, 55] on span "00" at bounding box center [228, 57] width 9 height 9
click at [226, 61] on span "10" at bounding box center [228, 57] width 9 height 9
click at [260, 175] on button "Confirmar" at bounding box center [259, 174] width 45 height 9
type input "10:25"
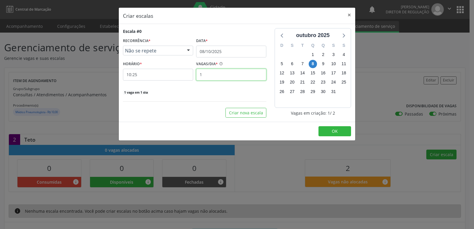
click at [218, 76] on input "1" at bounding box center [231, 75] width 70 height 12
type input "2"
click at [340, 131] on button "OK" at bounding box center [335, 131] width 33 height 10
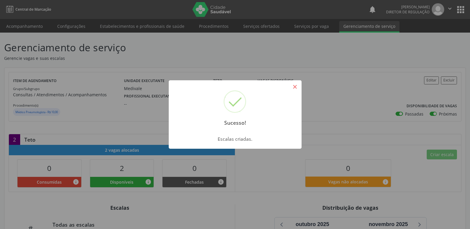
click at [294, 87] on button "×" at bounding box center [295, 87] width 10 height 10
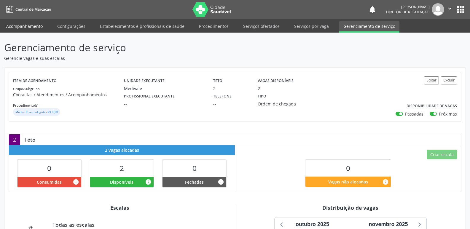
click at [32, 25] on link "Acompanhamento" at bounding box center [24, 26] width 45 height 10
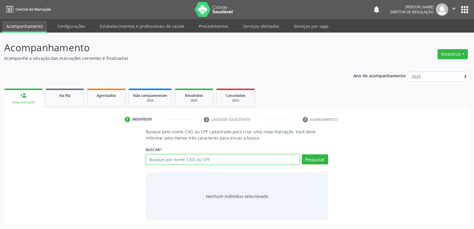
click at [192, 160] on input "text" at bounding box center [223, 159] width 154 height 10
paste input "JUVETE DA LUZ ALVES"
type input "JUVETE DA LUZ ALVES"
click at [314, 162] on button "Pesquisar" at bounding box center [315, 159] width 26 height 10
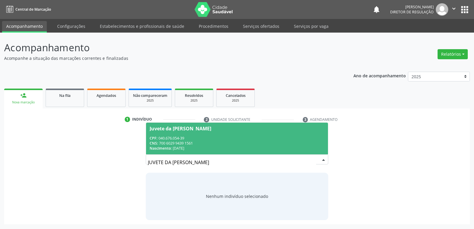
click at [189, 137] on div "CPF: 040.676.054-39" at bounding box center [237, 138] width 175 height 5
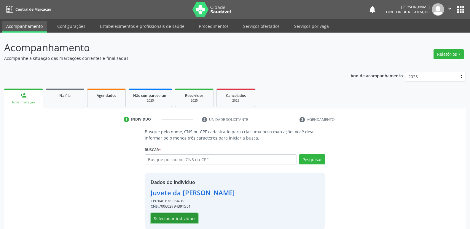
click at [193, 219] on button "Selecionar indivíduo" at bounding box center [174, 218] width 47 height 10
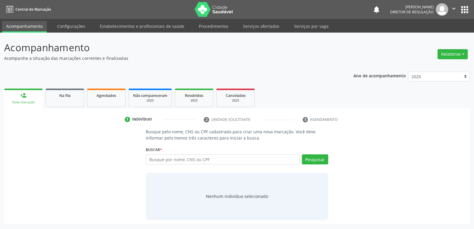
click at [184, 161] on input "text" at bounding box center [223, 159] width 154 height 10
type input "JUVETE DA [PERSON_NAME]"
click at [313, 160] on button "Pesquisar" at bounding box center [315, 159] width 26 height 10
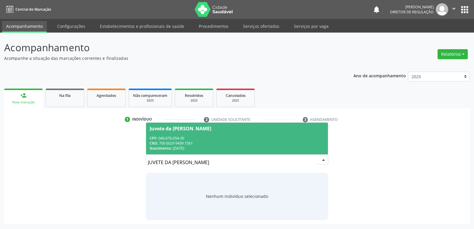
click at [188, 144] on div "CNS: 700 6029 9439 1561" at bounding box center [237, 143] width 175 height 5
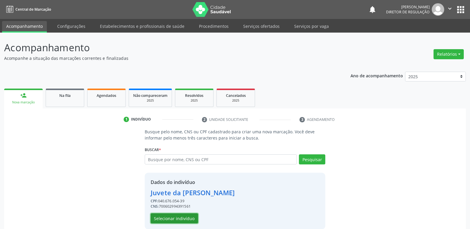
click at [183, 218] on button "Selecionar indivíduo" at bounding box center [174, 218] width 47 height 10
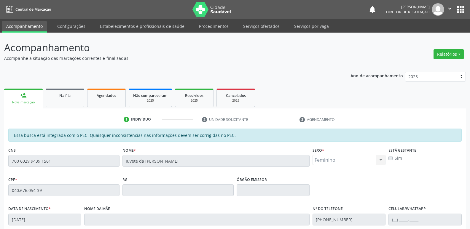
scroll to position [109, 0]
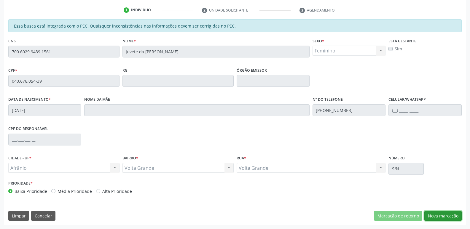
click at [440, 214] on button "Nova marcação" at bounding box center [442, 216] width 37 height 10
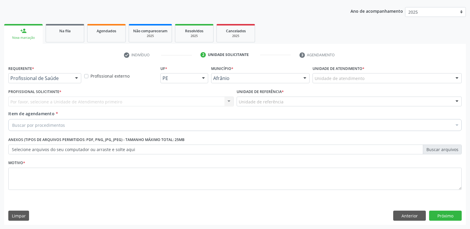
scroll to position [65, 0]
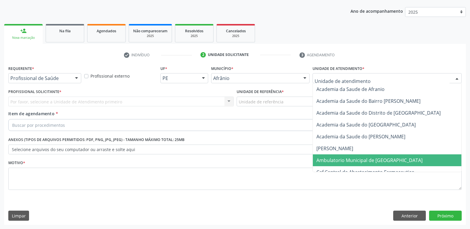
click at [343, 163] on span "Ambulatorio Municipal de [GEOGRAPHIC_DATA]" at bounding box center [369, 160] width 106 height 7
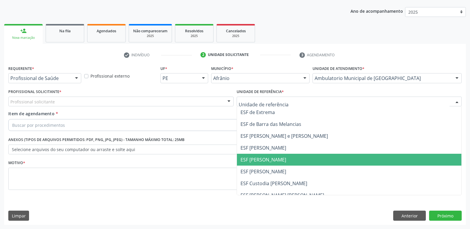
click at [267, 161] on span "ESF [PERSON_NAME]" at bounding box center [263, 159] width 46 height 7
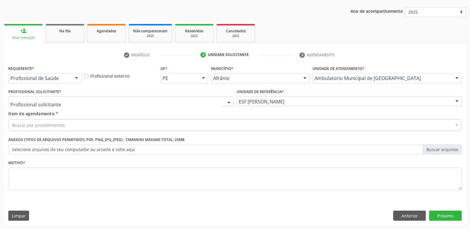
click at [116, 99] on div at bounding box center [120, 102] width 225 height 10
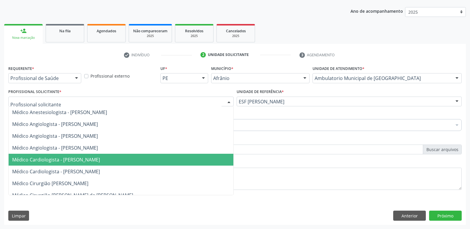
click at [100, 159] on span "Médico Cardiologista - [PERSON_NAME]" at bounding box center [56, 159] width 88 height 7
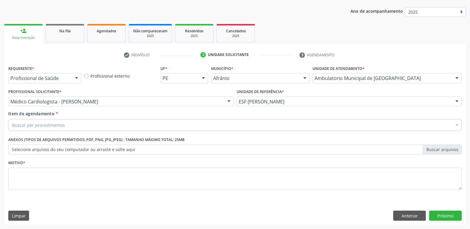
click at [89, 123] on div "Buscar por procedimentos" at bounding box center [234, 125] width 453 height 12
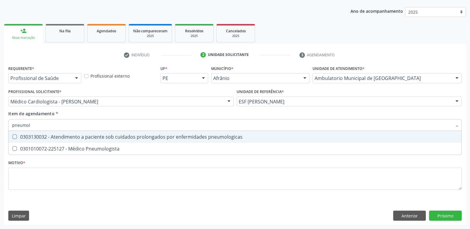
type input "pneumolo"
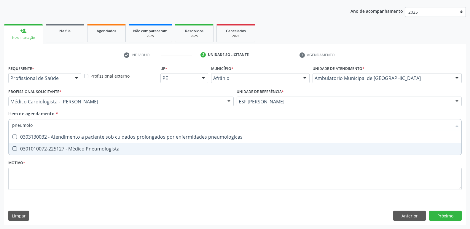
click at [91, 149] on div "0301010072-225127 - Médico Pneumologista" at bounding box center [234, 148] width 445 height 5
checkbox Pneumologista "true"
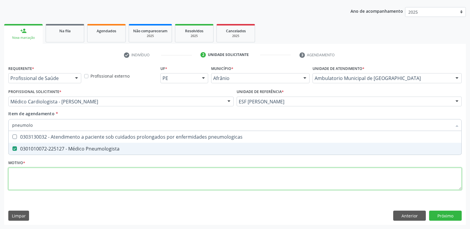
click at [88, 179] on div "Requerente * Profissional de Saúde Profissional de Saúde Paciente Nenhum result…" at bounding box center [234, 131] width 453 height 134
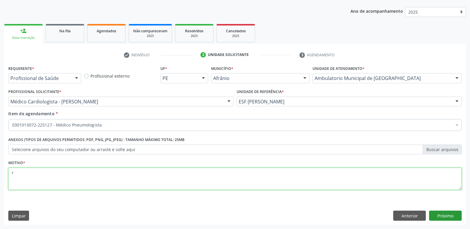
type textarea "r"
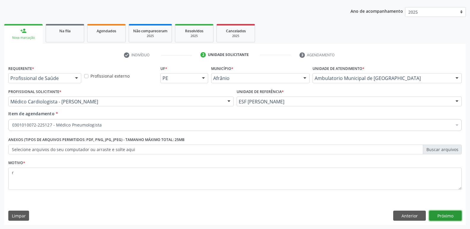
click at [442, 217] on button "Próximo" at bounding box center [445, 216] width 33 height 10
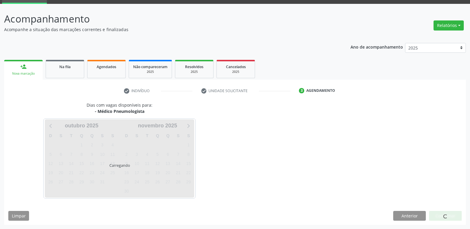
scroll to position [29, 0]
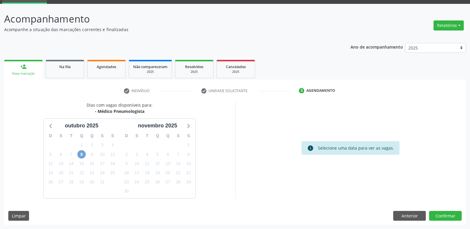
click at [81, 156] on span "8" at bounding box center [81, 154] width 8 height 8
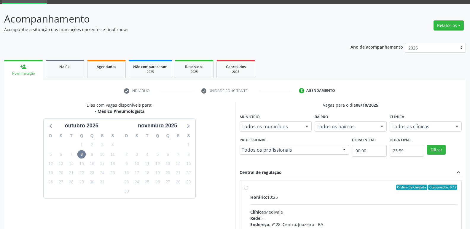
click at [274, 186] on div "Ordem de chegada Consumidos: 0 / 2" at bounding box center [353, 187] width 207 height 5
click at [248, 186] on input "Ordem de chegada Consumidos: 0 / 2 Horário: 10:25 Clínica: Medivale Rede: -- En…" at bounding box center [246, 187] width 4 height 5
radio input "true"
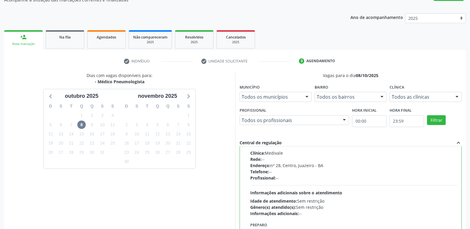
scroll to position [125, 0]
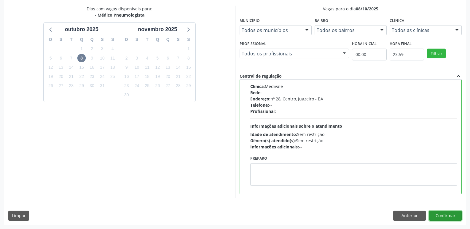
click at [442, 215] on button "Confirmar" at bounding box center [445, 216] width 33 height 10
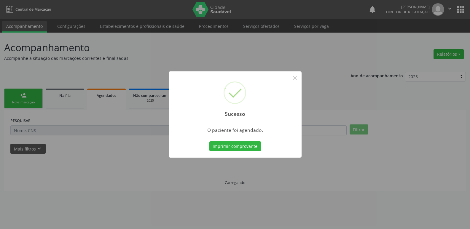
scroll to position [0, 0]
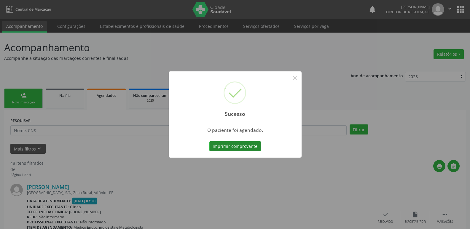
click at [255, 147] on button "Imprimir comprovante" at bounding box center [235, 146] width 52 height 10
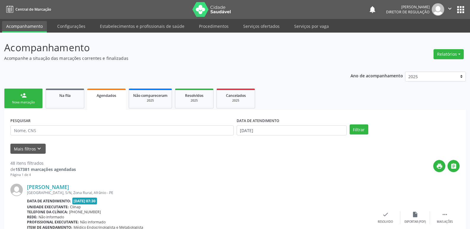
click at [31, 102] on div "Nova marcação" at bounding box center [24, 102] width 30 height 4
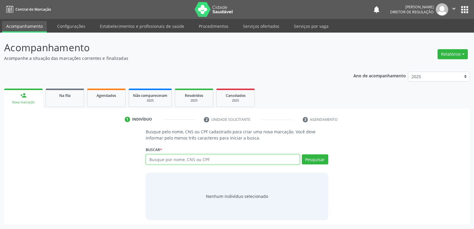
click at [172, 161] on input "text" at bounding box center [223, 159] width 154 height 10
paste input "JOSE PAULO ALVES"
type input "JOSE PAULO ALVES"
click at [318, 159] on button "Pesquisar" at bounding box center [315, 159] width 26 height 10
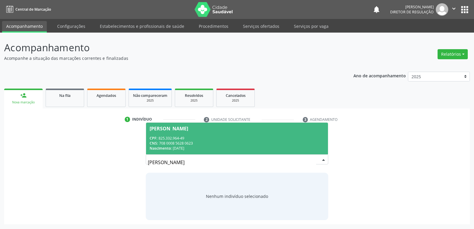
click at [199, 139] on div "CPF: 825.332.964-49" at bounding box center [237, 138] width 175 height 5
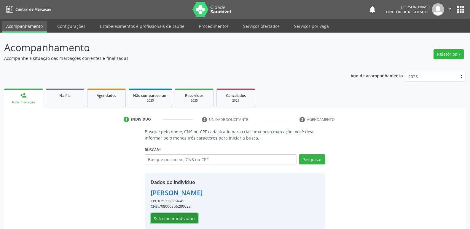
click at [191, 218] on button "Selecionar indivíduo" at bounding box center [174, 218] width 47 height 10
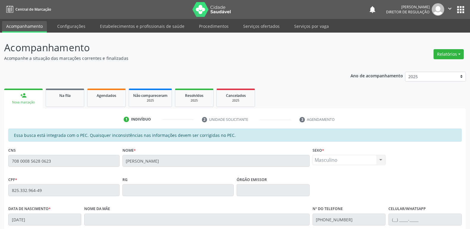
scroll to position [109, 0]
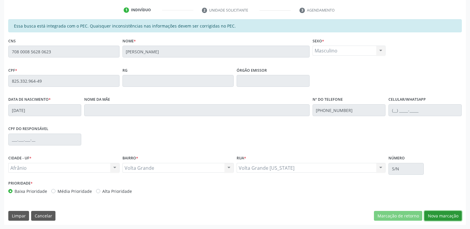
click at [440, 217] on button "Nova marcação" at bounding box center [442, 216] width 37 height 10
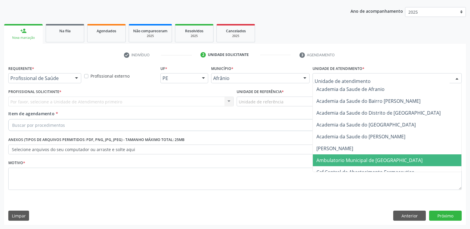
click at [359, 159] on span "Ambulatorio Municipal de [GEOGRAPHIC_DATA]" at bounding box center [369, 160] width 106 height 7
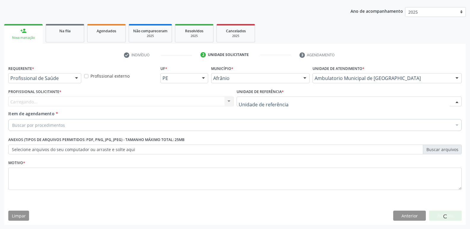
click at [293, 100] on div at bounding box center [349, 102] width 225 height 10
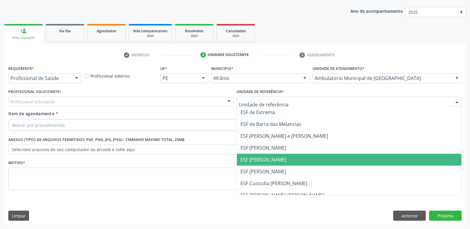
click at [279, 158] on span "ESF [PERSON_NAME]" at bounding box center [263, 159] width 46 height 7
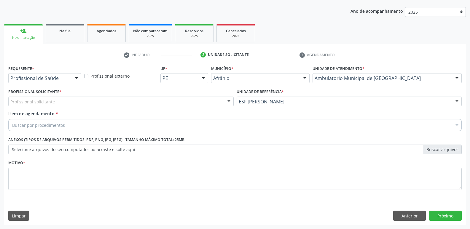
click at [146, 98] on div "Profissional solicitante" at bounding box center [120, 102] width 225 height 10
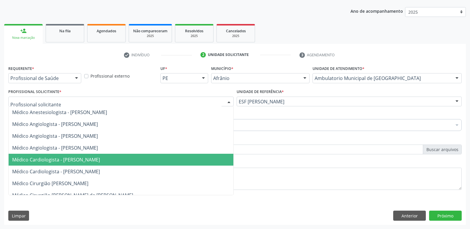
click at [100, 159] on span "Médico Cardiologista - [PERSON_NAME]" at bounding box center [56, 159] width 88 height 7
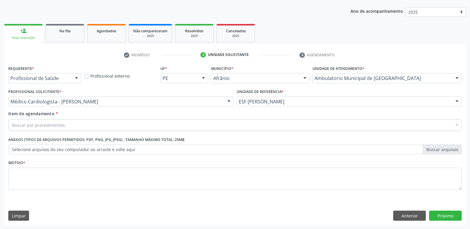
click at [111, 122] on div "Buscar por procedimentos" at bounding box center [234, 125] width 453 height 12
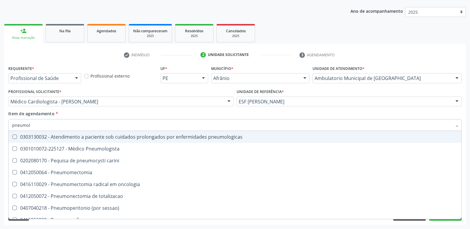
type input "pneumolo"
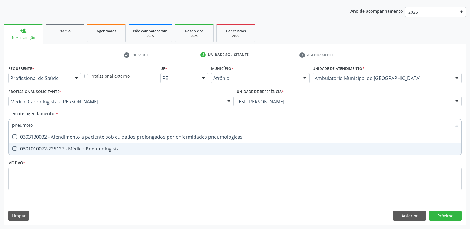
click at [108, 149] on div "0301010072-225127 - Médico Pneumologista" at bounding box center [234, 148] width 445 height 5
checkbox Pneumologista "true"
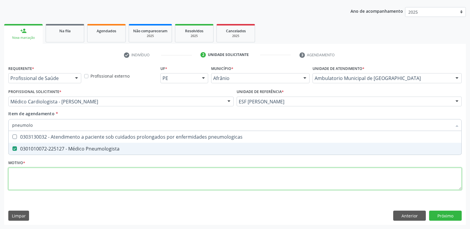
click at [110, 178] on div "Requerente * Profissional de Saúde Profissional de Saúde Paciente Nenhum result…" at bounding box center [234, 131] width 453 height 134
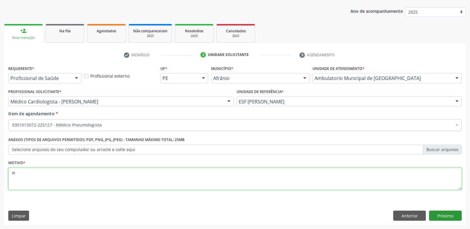
type textarea "w"
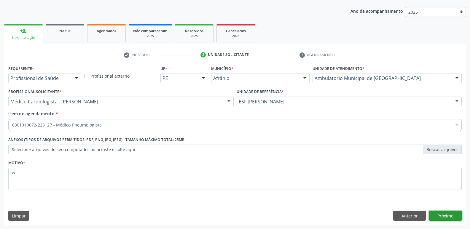
click at [446, 215] on button "Próximo" at bounding box center [445, 216] width 33 height 10
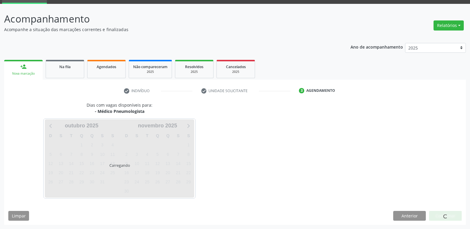
scroll to position [29, 0]
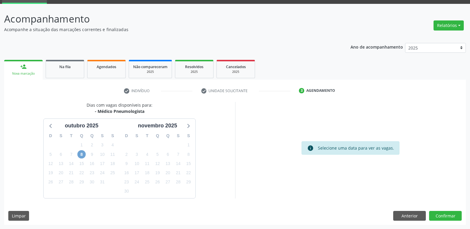
click at [82, 153] on span "8" at bounding box center [81, 154] width 8 height 8
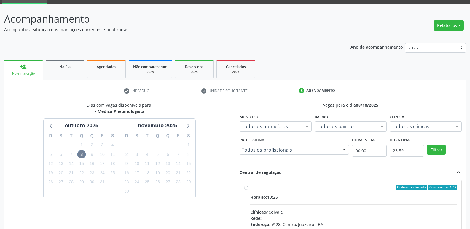
click at [254, 188] on div "Ordem de chegada Consumidos: 1 / 2" at bounding box center [353, 187] width 207 height 5
click at [248, 188] on input "Ordem de chegada Consumidos: 1 / 2 Horário: 10:25 Clínica: Medivale Rede: -- En…" at bounding box center [246, 187] width 4 height 5
radio input "true"
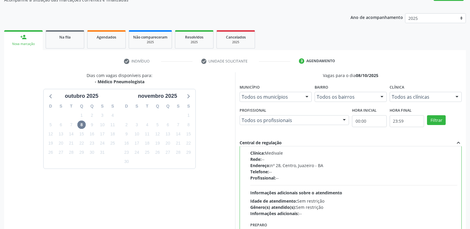
scroll to position [125, 0]
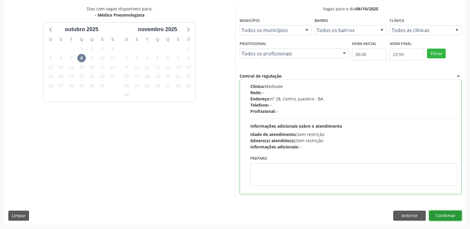
click at [435, 215] on button "Confirmar" at bounding box center [445, 216] width 33 height 10
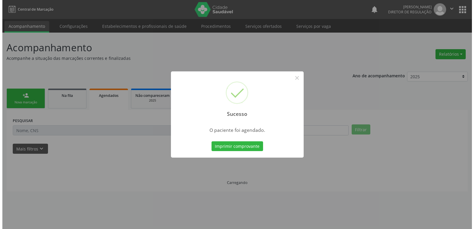
scroll to position [0, 0]
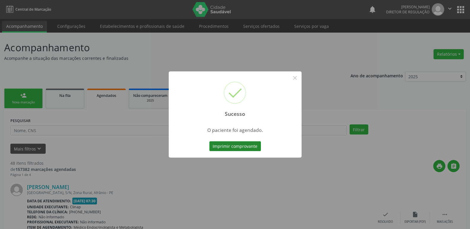
click at [246, 147] on button "Imprimir comprovante" at bounding box center [235, 146] width 52 height 10
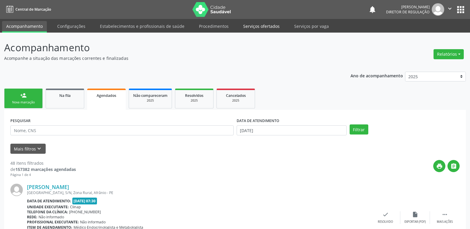
click at [259, 28] on link "Serviços ofertados" at bounding box center [261, 26] width 45 height 10
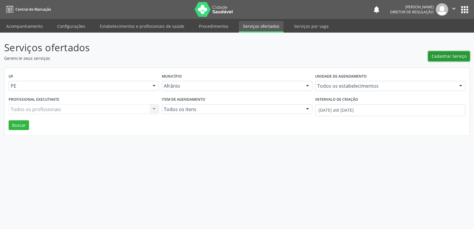
click at [442, 55] on span "Cadastrar Serviço" at bounding box center [449, 56] width 35 height 6
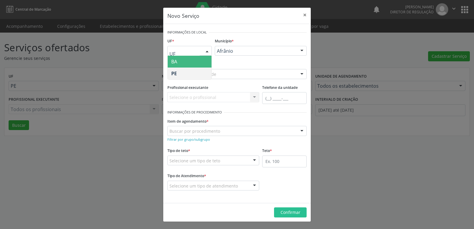
click at [207, 49] on div at bounding box center [207, 51] width 9 height 10
click at [198, 60] on span "BA" at bounding box center [190, 62] width 44 height 12
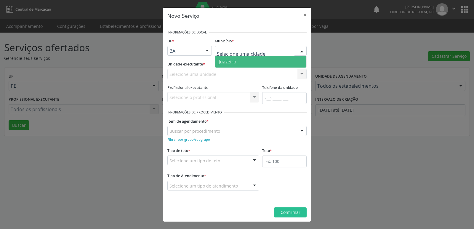
click at [246, 61] on span "Juazeiro" at bounding box center [260, 62] width 91 height 12
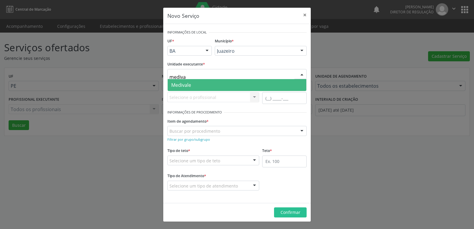
type input "medival"
click at [200, 88] on span "Medivale" at bounding box center [237, 85] width 139 height 12
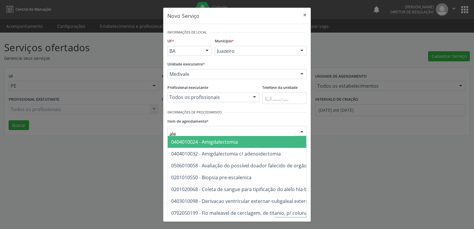
type input "aler"
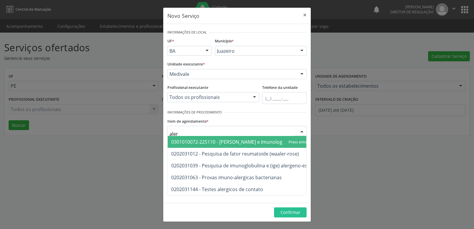
click at [229, 143] on span "0301010072-225110 - Médico Alergista e Imunologista" at bounding box center [230, 142] width 119 height 7
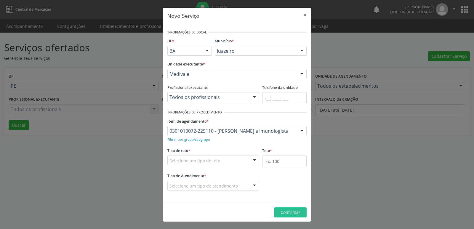
click at [223, 158] on div "Selecione um tipo de teto" at bounding box center [213, 161] width 92 height 10
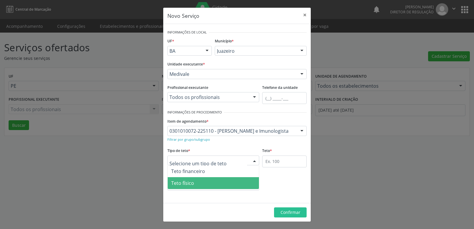
click at [214, 190] on div "Selecione um tipo de atendimento" at bounding box center [213, 186] width 92 height 10
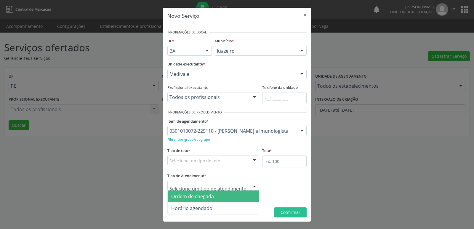
click at [203, 196] on span "Ordem de chegada" at bounding box center [192, 196] width 43 height 7
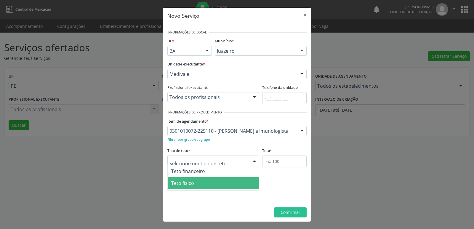
click at [201, 180] on span "Teto físico" at bounding box center [213, 183] width 91 height 12
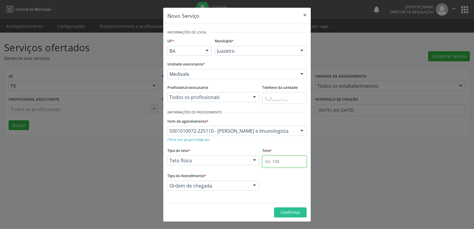
click at [277, 162] on input "text" at bounding box center [284, 162] width 44 height 12
type input "1"
click at [291, 212] on span "Confirmar" at bounding box center [291, 213] width 20 height 6
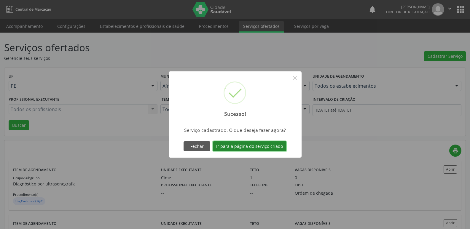
click at [268, 146] on button "Ir para a página do serviço criado" at bounding box center [250, 146] width 74 height 10
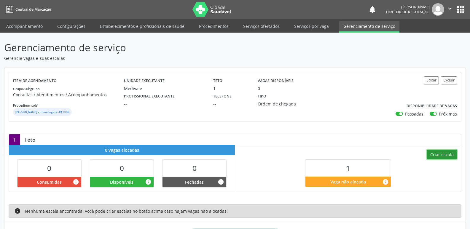
click at [439, 154] on button "Criar escala" at bounding box center [441, 155] width 30 height 10
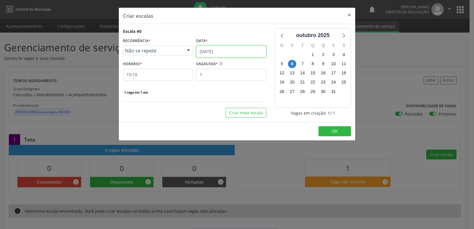
click at [227, 52] on input "[DATE]" at bounding box center [231, 52] width 70 height 12
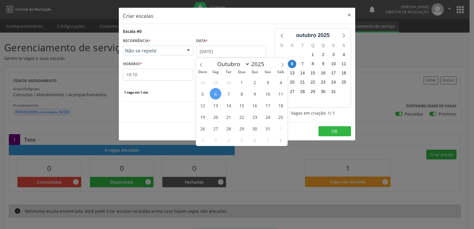
click at [257, 94] on span "9" at bounding box center [255, 94] width 12 height 12
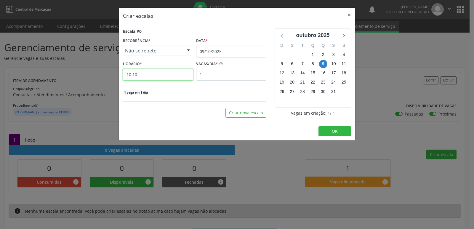
click at [174, 76] on input "10:10" at bounding box center [158, 75] width 70 height 12
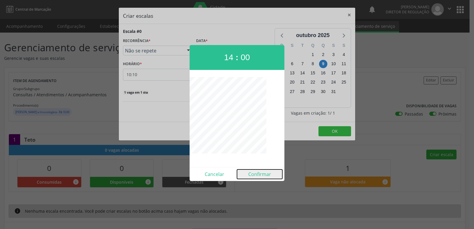
click at [258, 174] on button "Confirmar" at bounding box center [259, 174] width 45 height 9
type input "14:00"
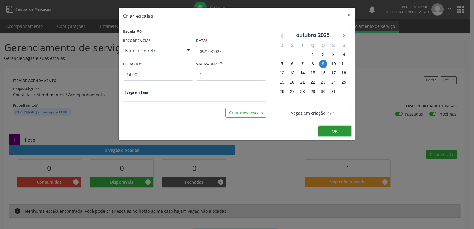
click at [328, 132] on button "OK" at bounding box center [335, 131] width 33 height 10
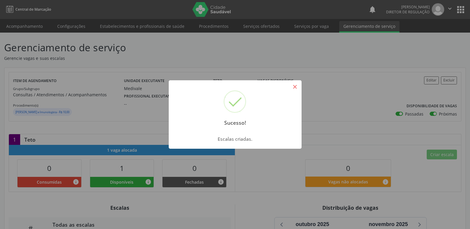
click at [294, 88] on button "×" at bounding box center [295, 87] width 10 height 10
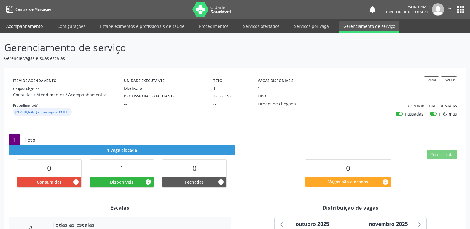
click at [40, 25] on link "Acompanhamento" at bounding box center [24, 26] width 45 height 10
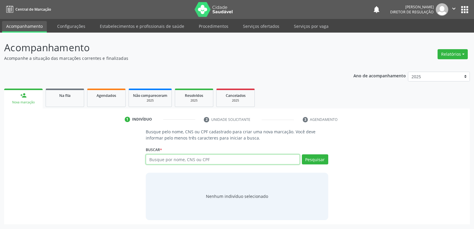
click at [180, 159] on input "text" at bounding box center [223, 159] width 154 height 10
paste input "MARIA ISADORA ALVES XAVIER"
click at [317, 156] on button "Pesquisar" at bounding box center [315, 159] width 26 height 10
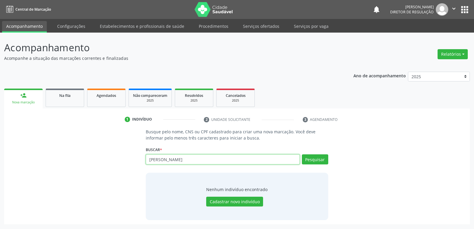
click at [166, 160] on input "MARIA ISADORA ALVES XAVIER" at bounding box center [223, 159] width 154 height 10
type input "MARIA IzADORA ALVES XAVIER"
click at [318, 159] on button "Pesquisar" at bounding box center [315, 159] width 26 height 10
type input "MARIA IZADORA"
click at [322, 159] on button "Pesquisar" at bounding box center [315, 159] width 26 height 10
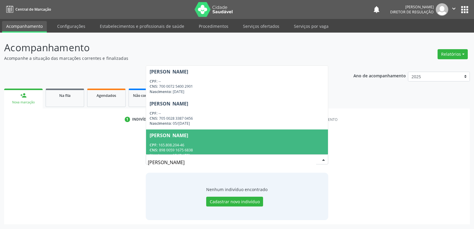
click at [195, 162] on input "MARIA IZADORA" at bounding box center [232, 162] width 168 height 12
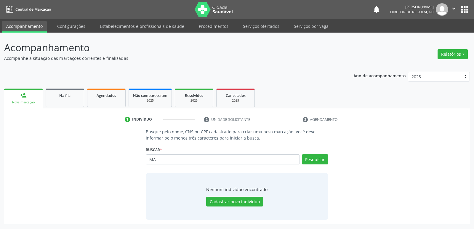
type input "M"
type input "704100155488372"
click at [314, 160] on button "Pesquisar" at bounding box center [315, 159] width 26 height 10
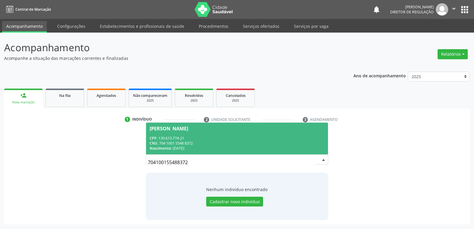
click at [188, 147] on div "Nascimento: 06/04/2014" at bounding box center [237, 148] width 175 height 5
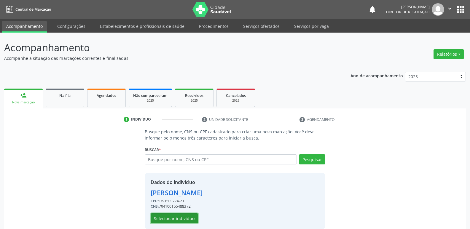
click at [180, 218] on button "Selecionar indivíduo" at bounding box center [174, 218] width 47 height 10
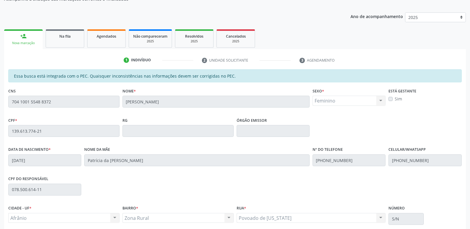
scroll to position [109, 0]
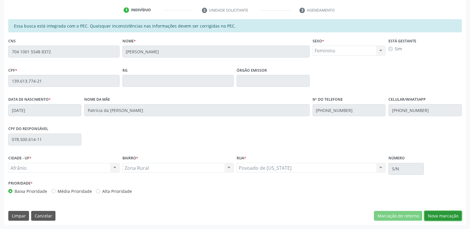
click at [444, 215] on button "Nova marcação" at bounding box center [442, 216] width 37 height 10
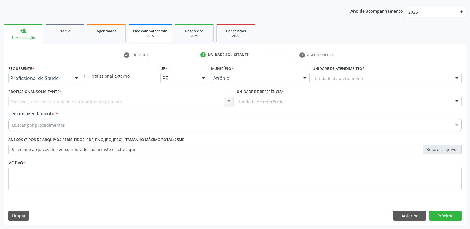
scroll to position [0, 0]
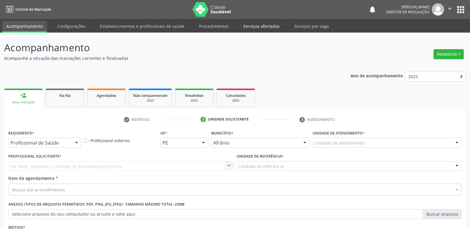
click at [260, 27] on link "Serviços ofertados" at bounding box center [261, 26] width 45 height 10
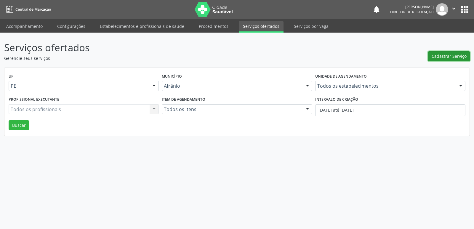
click at [441, 56] on span "Cadastrar Serviço" at bounding box center [449, 56] width 35 height 6
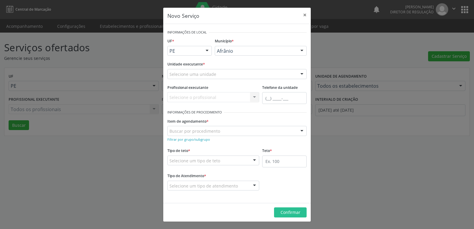
click at [207, 50] on div at bounding box center [207, 51] width 9 height 10
click at [202, 61] on span "BA" at bounding box center [190, 62] width 44 height 12
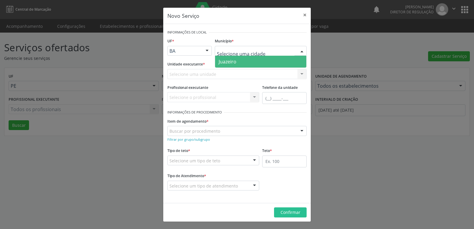
click at [235, 60] on span "Juazeiro" at bounding box center [228, 61] width 18 height 7
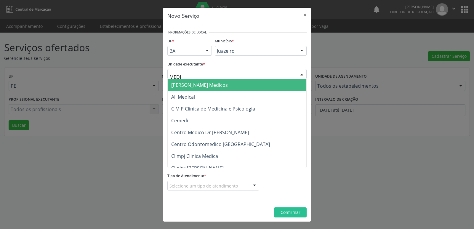
type input "MEDIV"
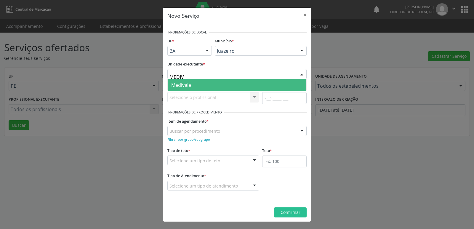
click at [194, 86] on span "Medivale" at bounding box center [237, 85] width 139 height 12
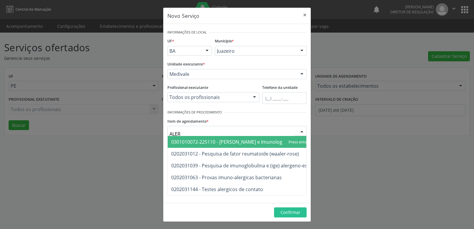
type input "ALERG"
click at [241, 143] on span "0301010072-225110 - Médico Alergista e Imunologista" at bounding box center [230, 142] width 119 height 7
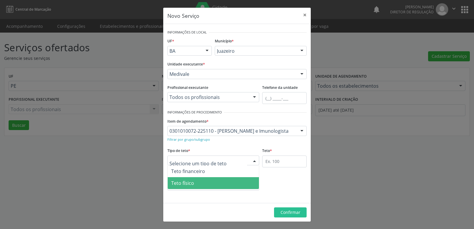
click at [220, 183] on span "Teto físico" at bounding box center [213, 183] width 91 height 12
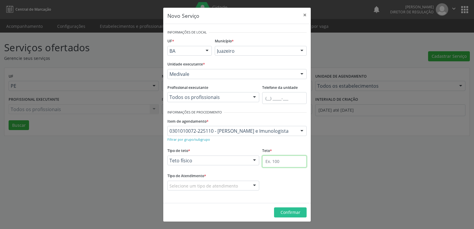
click at [273, 163] on input "text" at bounding box center [284, 162] width 44 height 12
type input "1"
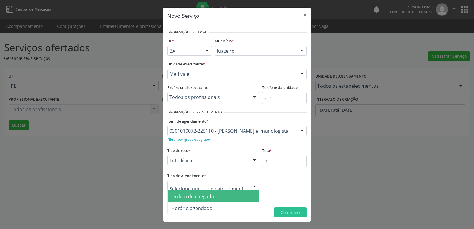
click at [219, 197] on span "Ordem de chegada" at bounding box center [213, 197] width 91 height 12
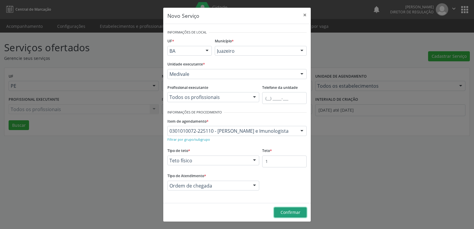
click at [291, 209] on button "Confirmar" at bounding box center [290, 212] width 33 height 10
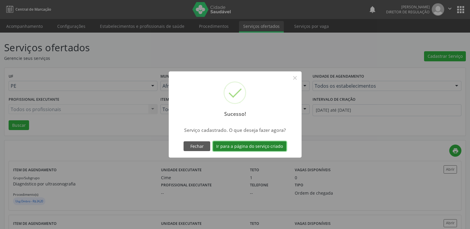
click at [265, 145] on button "Ir para a página do serviço criado" at bounding box center [250, 146] width 74 height 10
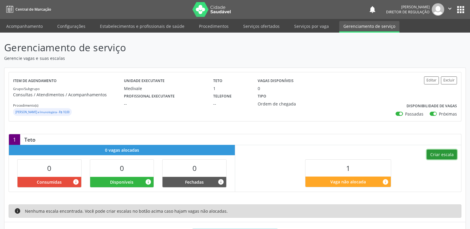
click at [443, 154] on button "Criar escala" at bounding box center [441, 155] width 30 height 10
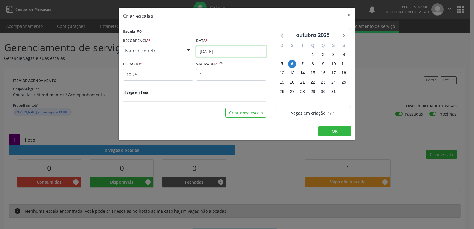
click at [239, 54] on input "[DATE]" at bounding box center [231, 52] width 70 height 12
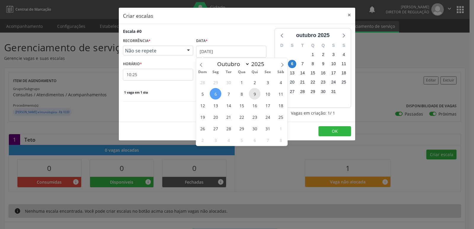
click at [255, 95] on span "9" at bounding box center [255, 94] width 12 height 12
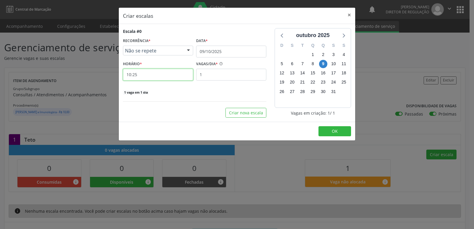
click at [178, 76] on input "10:25" at bounding box center [158, 75] width 70 height 12
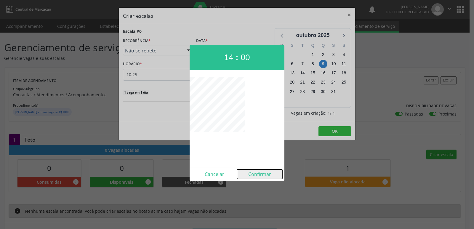
click at [261, 175] on button "Confirmar" at bounding box center [259, 174] width 45 height 9
type input "14:00"
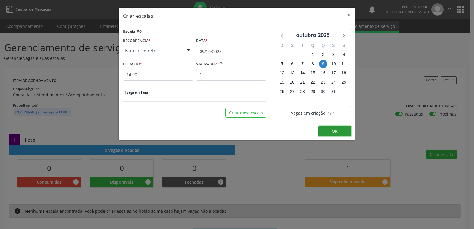
click at [337, 130] on span "OK" at bounding box center [335, 131] width 6 height 6
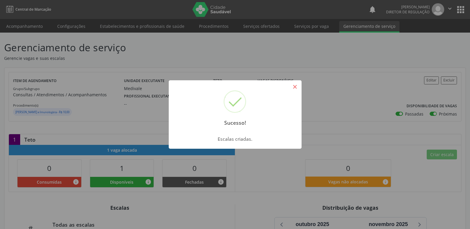
click at [294, 87] on button "×" at bounding box center [295, 87] width 10 height 10
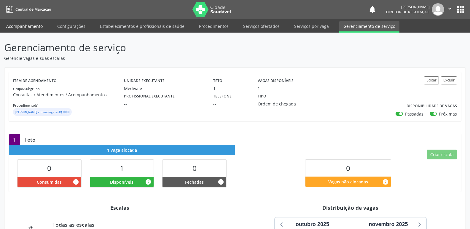
click at [28, 27] on link "Acompanhamento" at bounding box center [24, 26] width 45 height 10
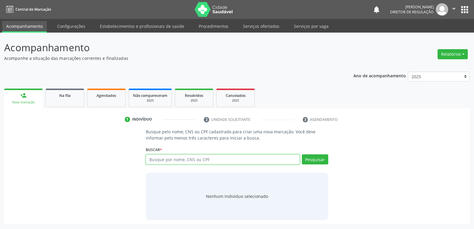
click at [176, 159] on input "text" at bounding box center [223, 159] width 154 height 10
type input "704100155488372"
click at [317, 160] on button "Pesquisar" at bounding box center [315, 159] width 26 height 10
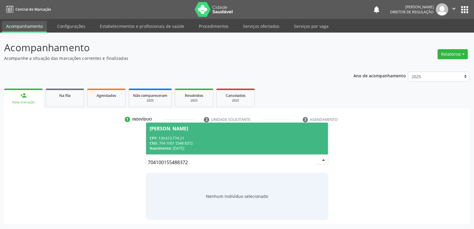
click at [166, 143] on div "CNS: 704 1001 5548 8372" at bounding box center [237, 143] width 175 height 5
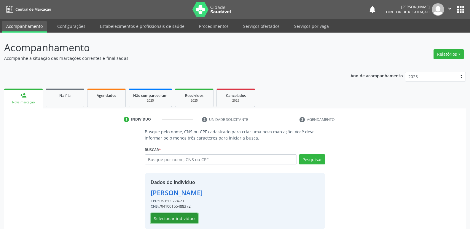
click at [178, 219] on button "Selecionar indivíduo" at bounding box center [174, 218] width 47 height 10
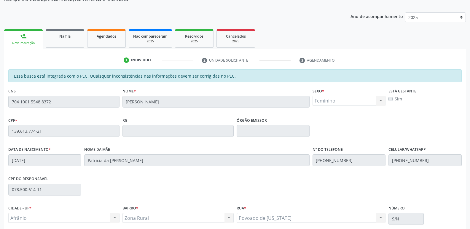
scroll to position [109, 0]
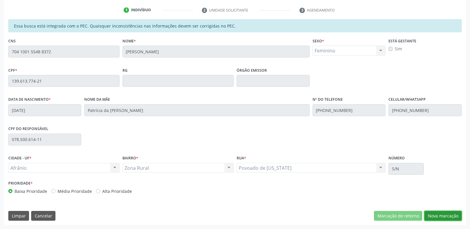
click at [439, 215] on button "Nova marcação" at bounding box center [442, 216] width 37 height 10
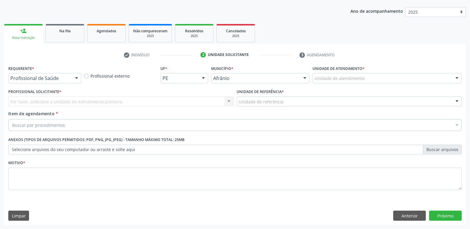
scroll to position [65, 0]
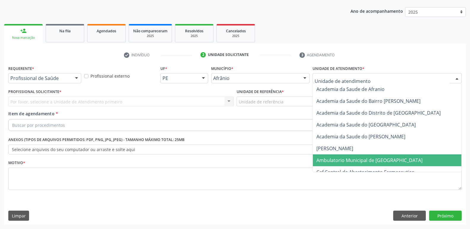
click at [347, 160] on span "Ambulatorio Municipal de [GEOGRAPHIC_DATA]" at bounding box center [369, 160] width 106 height 7
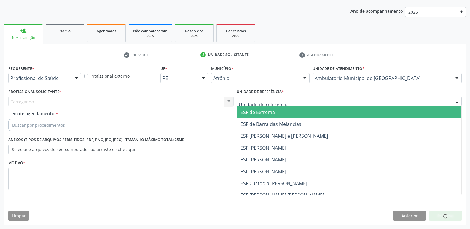
click at [296, 99] on div at bounding box center [349, 102] width 225 height 10
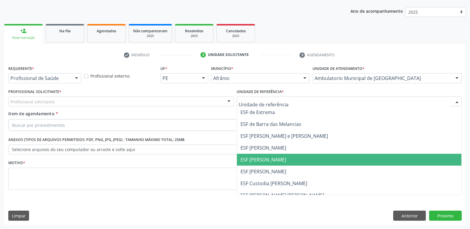
click at [272, 160] on span "ESF [PERSON_NAME]" at bounding box center [263, 159] width 46 height 7
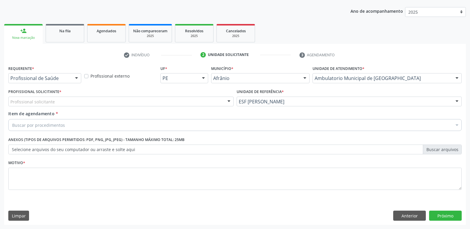
click at [167, 100] on div "Profissional solicitante" at bounding box center [120, 102] width 225 height 10
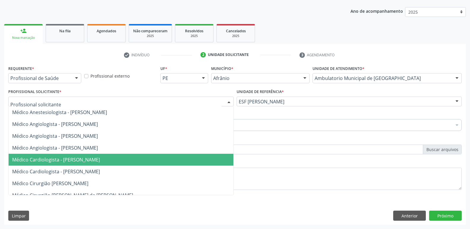
click at [156, 160] on span "Médico Cardiologista - [PERSON_NAME]" at bounding box center [121, 160] width 225 height 12
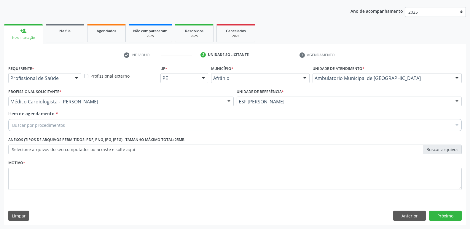
click at [114, 124] on div "Buscar por procedimentos" at bounding box center [234, 125] width 453 height 12
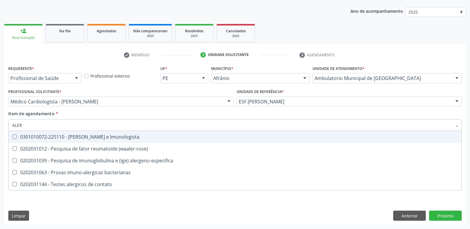
type input "ALERG"
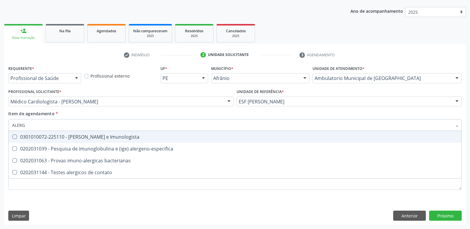
click at [114, 137] on div "0301010072-225110 - Médico Alergista e Imunologista" at bounding box center [234, 137] width 445 height 5
checkbox Imunologista "true"
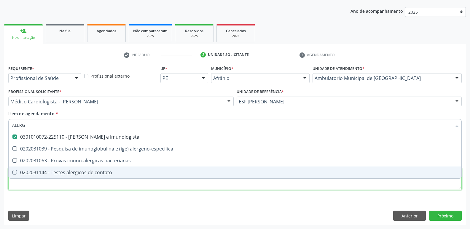
click at [129, 188] on div "Requerente * Profissional de Saúde Profissional de Saúde Paciente Nenhum result…" at bounding box center [234, 131] width 453 height 134
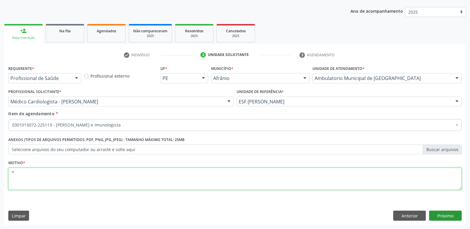
type textarea "*"
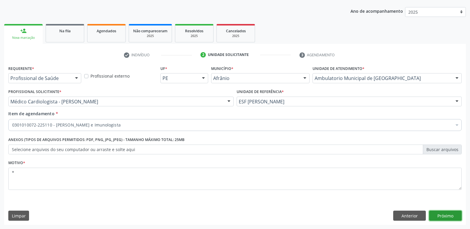
click at [450, 217] on button "Próximo" at bounding box center [445, 216] width 33 height 10
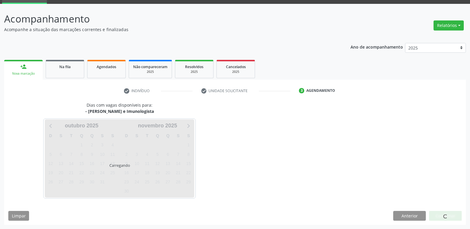
scroll to position [29, 0]
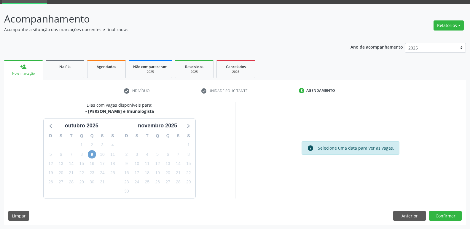
click at [92, 156] on span "9" at bounding box center [92, 154] width 8 height 8
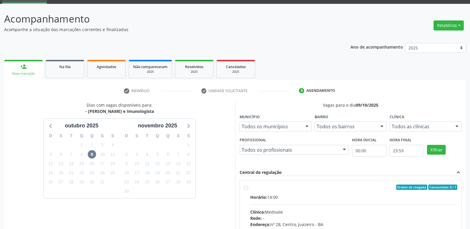
click at [271, 186] on div "Ordem de chegada Consumidos: 0 / 1" at bounding box center [353, 187] width 207 height 5
click at [248, 186] on input "Ordem de chegada Consumidos: 0 / 1 Horário: 14:00 Clínica: Medivale Rede: -- En…" at bounding box center [246, 187] width 4 height 5
radio input "true"
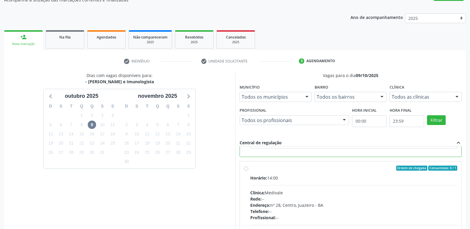
scroll to position [125, 0]
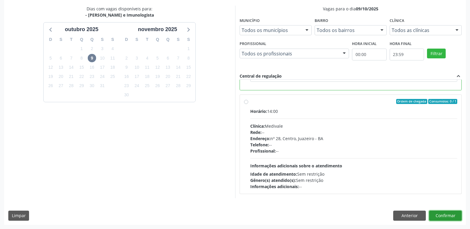
click at [452, 215] on button "Confirmar" at bounding box center [445, 216] width 33 height 10
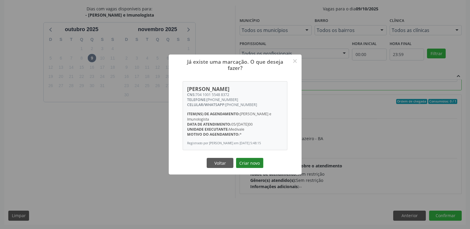
click at [247, 164] on button "Criar novo" at bounding box center [249, 163] width 27 height 10
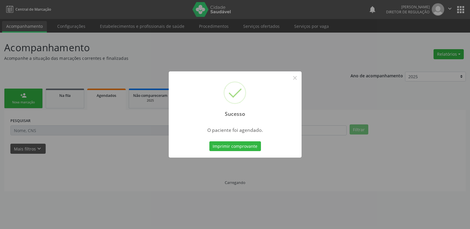
scroll to position [0, 0]
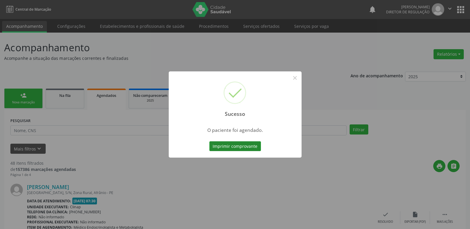
click at [229, 145] on button "Imprimir comprovante" at bounding box center [235, 146] width 52 height 10
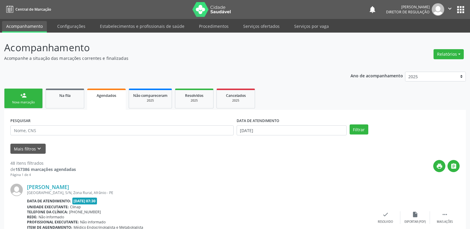
click at [31, 102] on div "Nova marcação" at bounding box center [24, 102] width 30 height 4
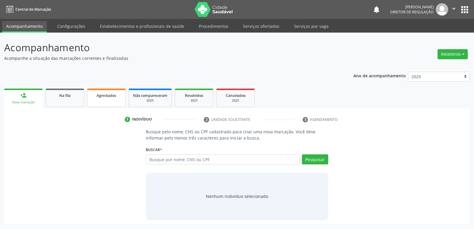
click at [104, 96] on span "Agendados" at bounding box center [107, 95] width 20 height 5
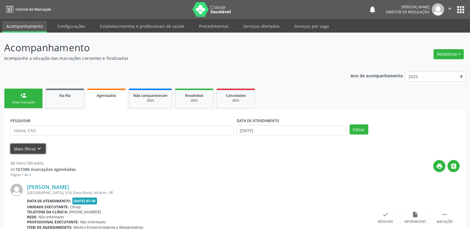
click at [40, 147] on icon "keyboard_arrow_down" at bounding box center [39, 149] width 7 height 7
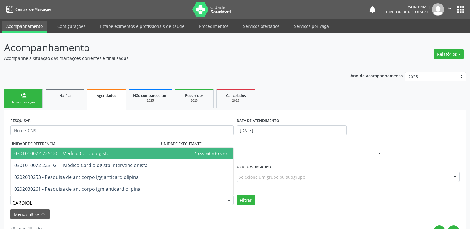
type input "CARDIOLO"
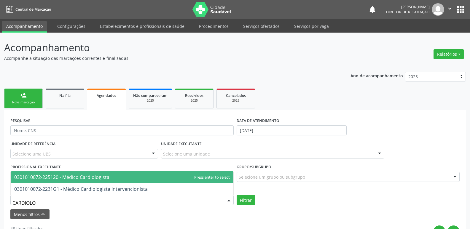
click at [95, 176] on span "0301010072-225120 - Médico Cardiologista" at bounding box center [61, 177] width 95 height 7
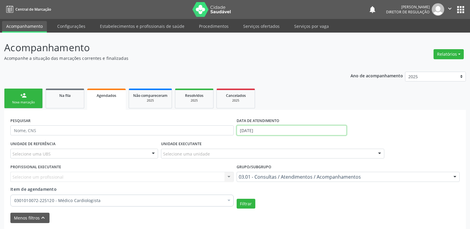
click at [270, 130] on input "[DATE]" at bounding box center [292, 130] width 110 height 10
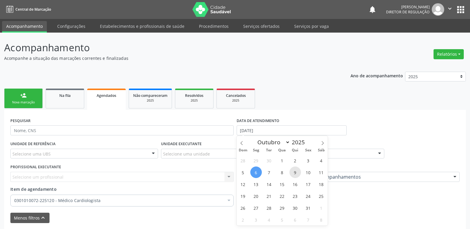
click at [295, 174] on span "9" at bounding box center [295, 173] width 12 height 12
type input "09/10/2025"
click at [295, 175] on span "9" at bounding box center [295, 173] width 12 height 12
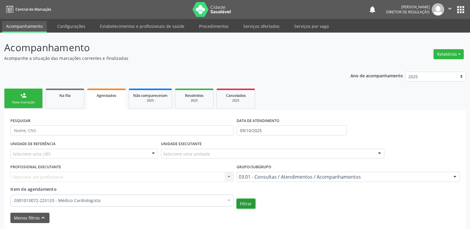
click at [246, 202] on button "Filtrar" at bounding box center [246, 204] width 19 height 10
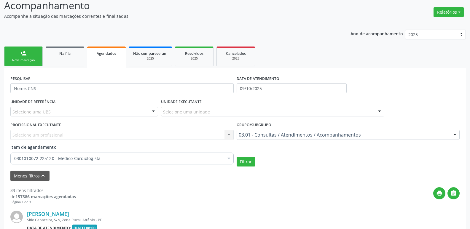
scroll to position [72, 0]
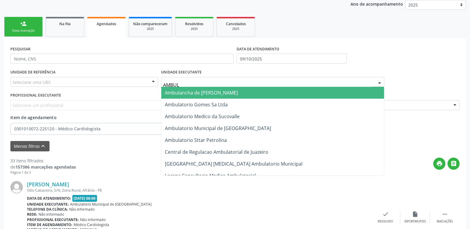
type input "AMBULA"
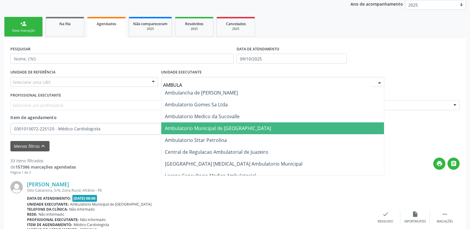
click at [210, 130] on span "Ambulatorio Municipal de [GEOGRAPHIC_DATA]" at bounding box center [218, 128] width 106 height 7
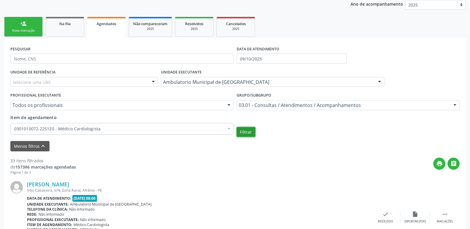
click at [247, 134] on button "Filtrar" at bounding box center [246, 132] width 19 height 10
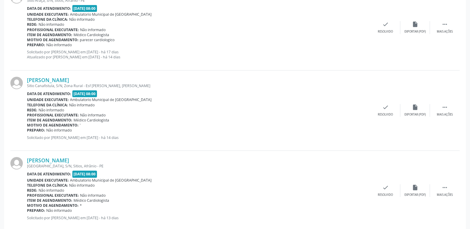
scroll to position [1316, 0]
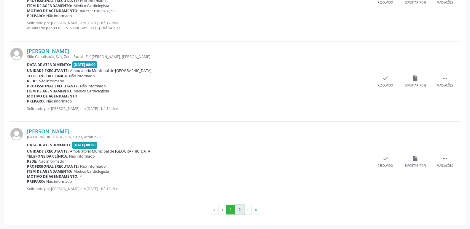
click at [239, 210] on button "2" at bounding box center [239, 210] width 9 height 10
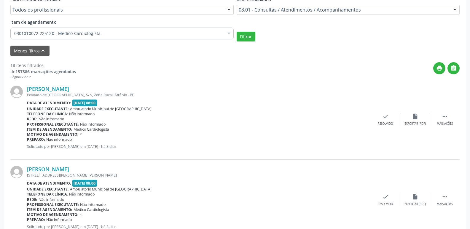
scroll to position [78, 0]
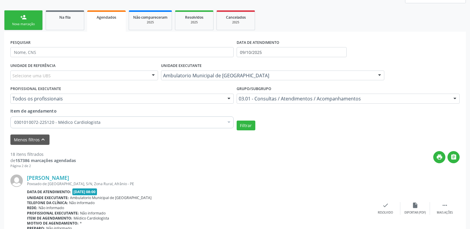
click at [31, 22] on div "Nova marcação" at bounding box center [24, 24] width 30 height 4
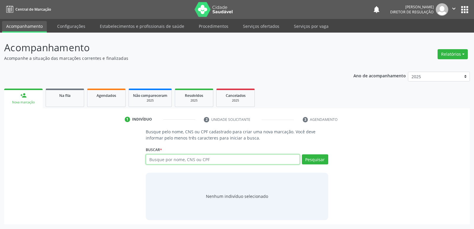
click at [172, 159] on input "text" at bounding box center [223, 159] width 154 height 10
type input "704102663021950"
click at [318, 160] on button "Pesquisar" at bounding box center [315, 159] width 26 height 10
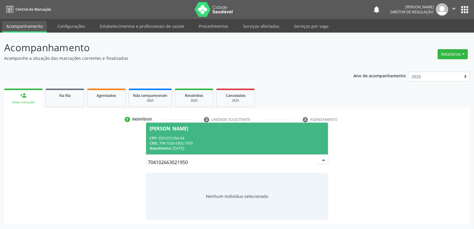
click at [207, 144] on div "CNS: 704 1026 6302 1950" at bounding box center [237, 143] width 175 height 5
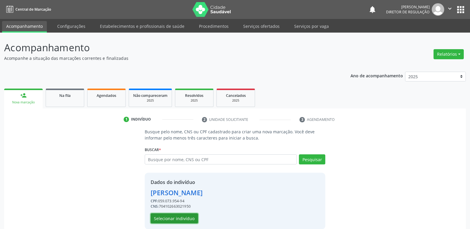
click at [191, 218] on button "Selecionar indivíduo" at bounding box center [174, 218] width 47 height 10
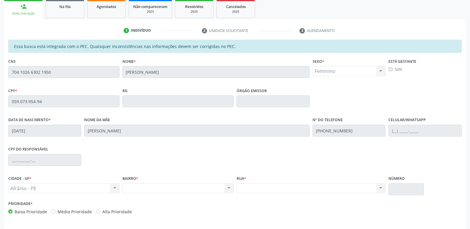
scroll to position [109, 0]
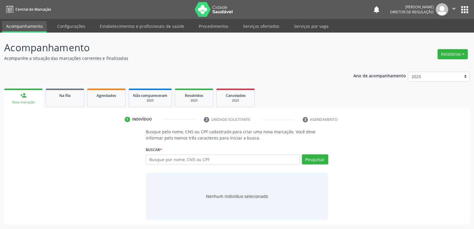
click at [165, 161] on input "text" at bounding box center [223, 159] width 154 height 10
type input "059.073.954-94"
click at [313, 159] on button "Pesquisar" at bounding box center [315, 159] width 26 height 10
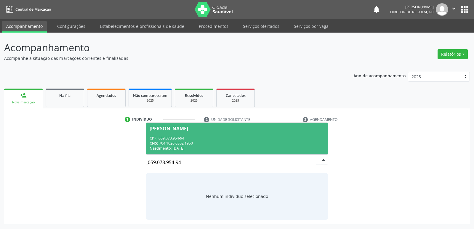
click at [193, 142] on div "CNS: 704 1026 6302 1950" at bounding box center [237, 143] width 175 height 5
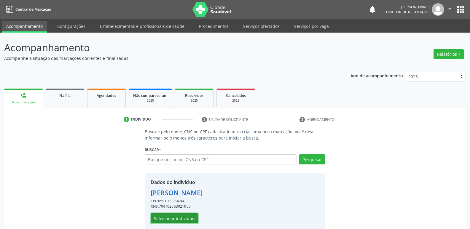
click at [188, 217] on button "Selecionar indivíduo" at bounding box center [174, 218] width 47 height 10
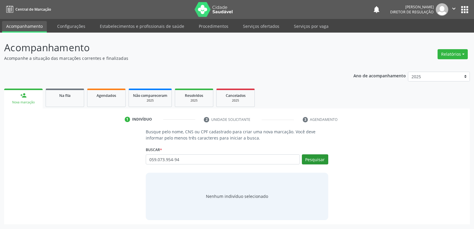
type input "059.073.954-94"
click at [315, 158] on button "Pesquisar" at bounding box center [315, 159] width 26 height 10
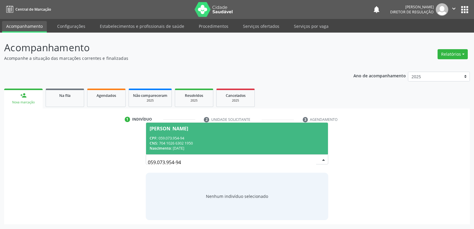
click at [195, 137] on div "CPF: 059.073.954-94" at bounding box center [237, 138] width 175 height 5
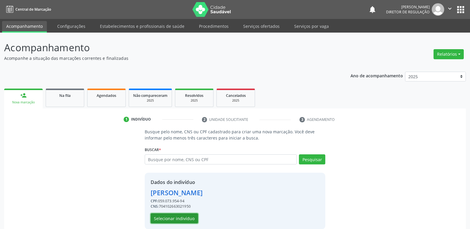
click at [188, 219] on button "Selecionar indivíduo" at bounding box center [174, 218] width 47 height 10
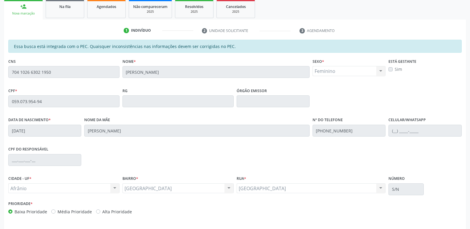
scroll to position [109, 0]
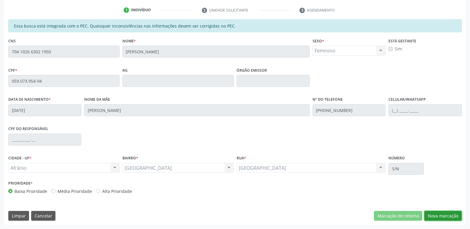
click at [446, 217] on button "Nova marcação" at bounding box center [442, 216] width 37 height 10
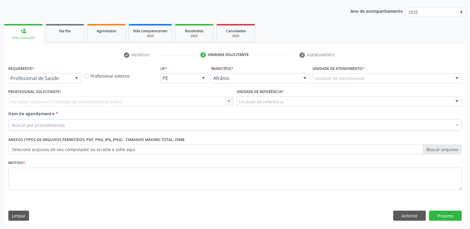
scroll to position [65, 0]
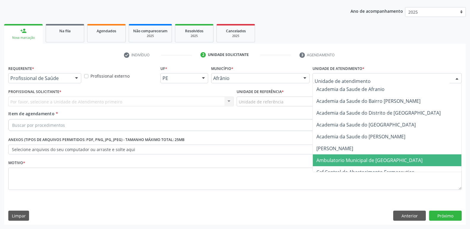
click at [350, 161] on span "Ambulatorio Municipal de [GEOGRAPHIC_DATA]" at bounding box center [369, 160] width 106 height 7
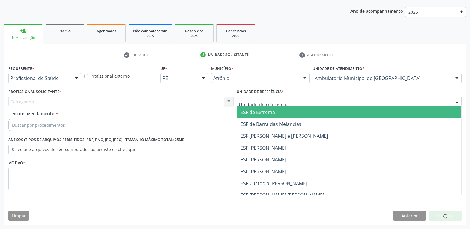
click at [283, 103] on div at bounding box center [349, 102] width 225 height 10
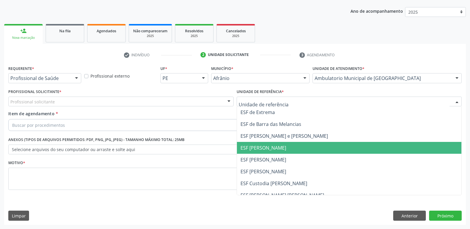
click at [274, 148] on span "ESF [PERSON_NAME]" at bounding box center [263, 148] width 46 height 7
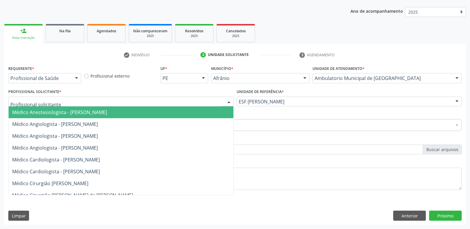
click at [188, 101] on div at bounding box center [120, 102] width 225 height 10
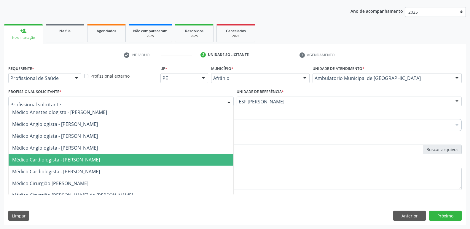
click at [175, 159] on span "Médico Cardiologista - [PERSON_NAME]" at bounding box center [121, 160] width 225 height 12
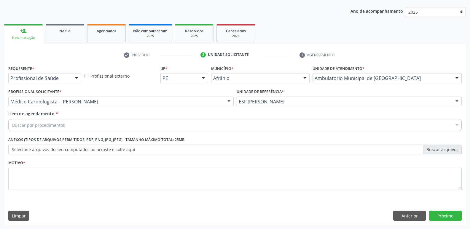
click at [126, 124] on div "Buscar por procedimentos" at bounding box center [234, 125] width 453 height 12
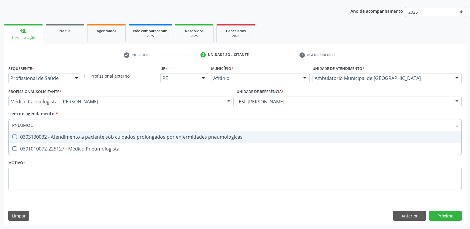
type input "PNEUMOLO"
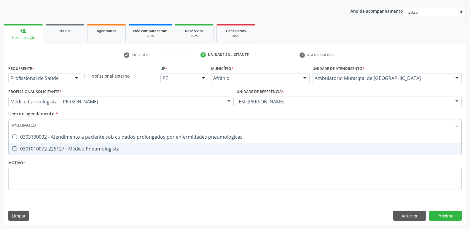
click at [116, 147] on div "0301010072-225127 - Médico Pneumologista" at bounding box center [234, 148] width 445 height 5
checkbox Pneumologista "true"
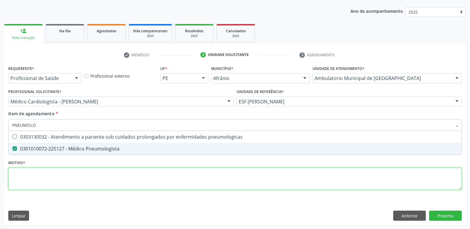
click at [101, 173] on div "Requerente * Profissional de Saúde Profissional de Saúde Paciente Nenhum result…" at bounding box center [234, 131] width 453 height 134
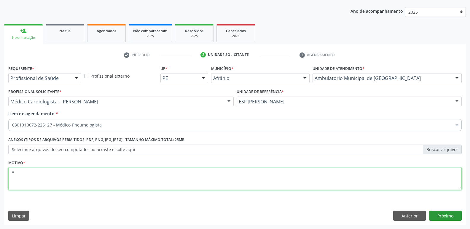
type textarea "*"
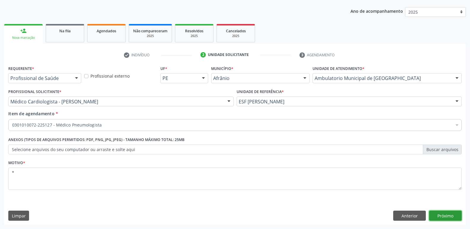
click at [441, 215] on button "Próximo" at bounding box center [445, 216] width 33 height 10
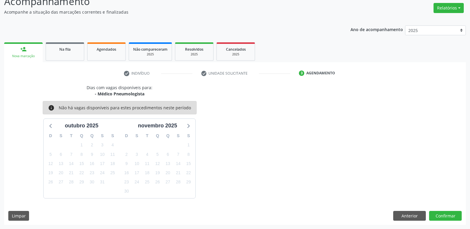
scroll to position [0, 0]
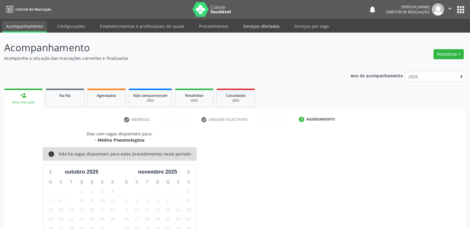
click at [266, 26] on link "Serviços ofertados" at bounding box center [261, 26] width 45 height 10
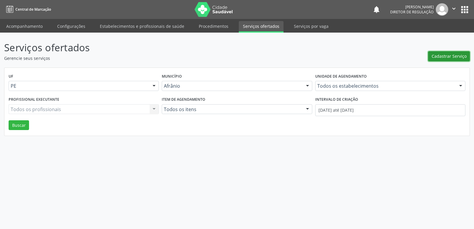
click at [454, 55] on span "Cadastrar Serviço" at bounding box center [449, 56] width 35 height 6
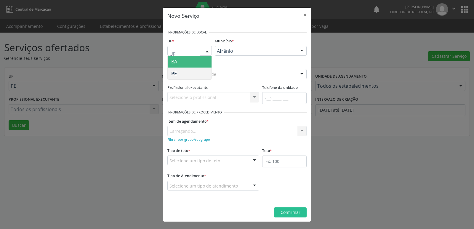
click at [205, 50] on div at bounding box center [207, 51] width 9 height 10
click at [199, 60] on span "BA" at bounding box center [190, 62] width 44 height 12
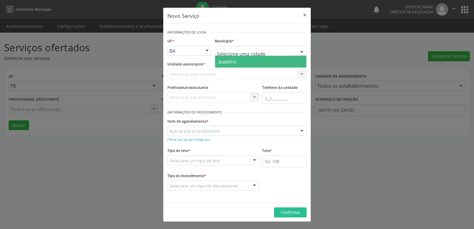
click at [235, 61] on span "Juazeiro" at bounding box center [228, 61] width 18 height 7
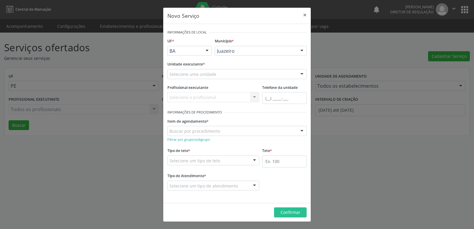
click at [223, 74] on div "Selecione uma unidade" at bounding box center [236, 74] width 139 height 10
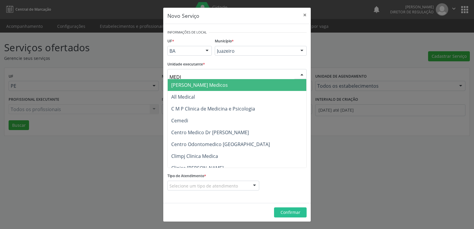
type input "MEDIV"
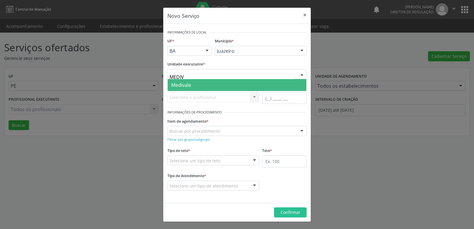
click at [198, 84] on span "Medivale" at bounding box center [237, 85] width 139 height 12
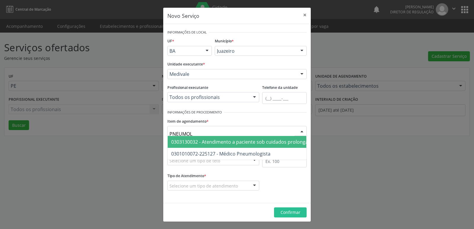
type input "PNEUMOLO"
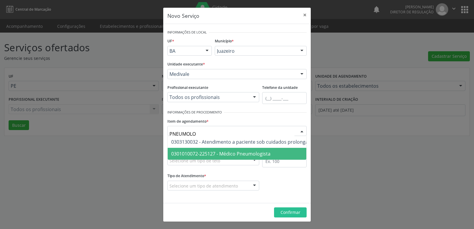
click at [235, 154] on span "0301010072-225127 - Médico Pneumologista" at bounding box center [220, 154] width 99 height 7
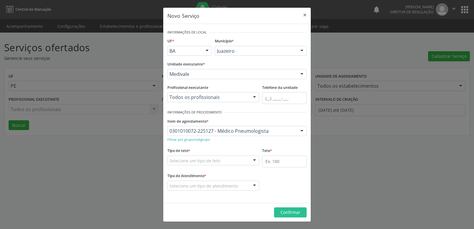
click at [220, 161] on div "Selecione um tipo de teto" at bounding box center [213, 161] width 92 height 10
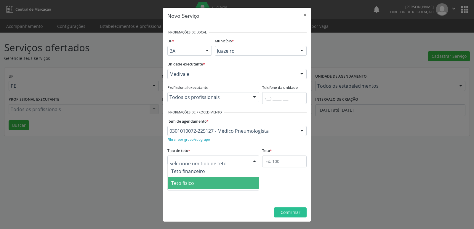
click at [206, 181] on span "Teto físico" at bounding box center [213, 183] width 91 height 12
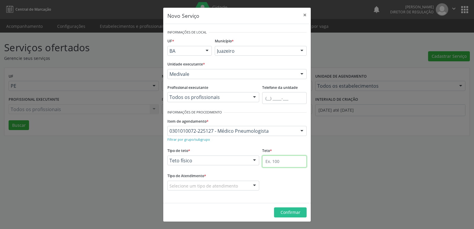
click at [280, 160] on input "text" at bounding box center [284, 162] width 44 height 12
type input "3"
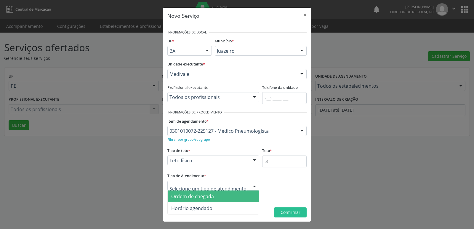
click at [199, 197] on span "Ordem de chegada" at bounding box center [192, 196] width 43 height 7
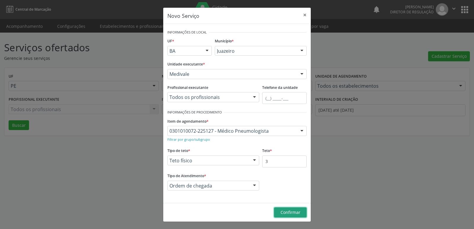
click at [291, 212] on span "Confirmar" at bounding box center [291, 213] width 20 height 6
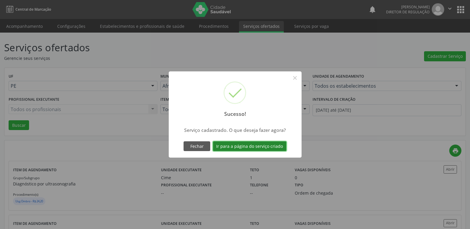
click at [270, 146] on button "Ir para a página do serviço criado" at bounding box center [250, 146] width 74 height 10
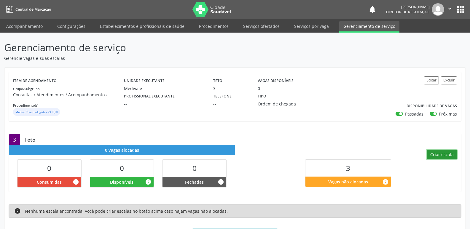
click at [448, 154] on button "Criar escala" at bounding box center [441, 155] width 30 height 10
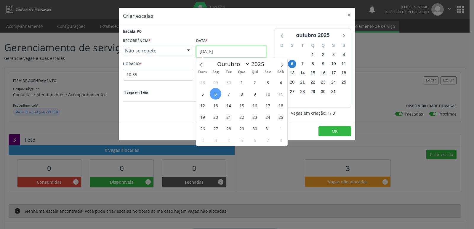
click at [231, 51] on input "[DATE]" at bounding box center [231, 52] width 70 height 12
click at [242, 95] on span "8" at bounding box center [242, 94] width 12 height 12
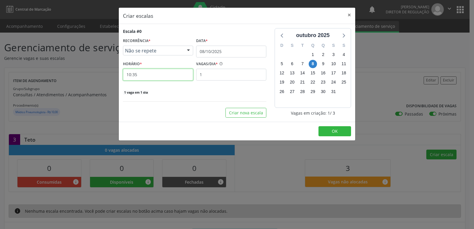
click at [162, 77] on input "10:35" at bounding box center [158, 75] width 70 height 12
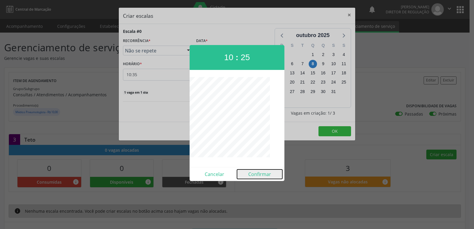
click at [263, 174] on button "Confirmar" at bounding box center [259, 174] width 45 height 9
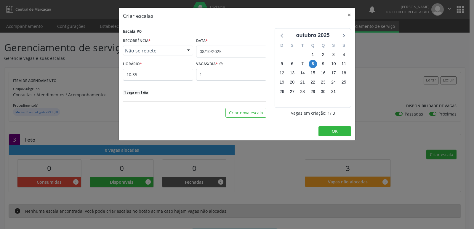
type input "10:25"
click at [218, 74] on input "1" at bounding box center [231, 75] width 70 height 12
type input "3"
click at [344, 133] on button "OK" at bounding box center [335, 131] width 33 height 10
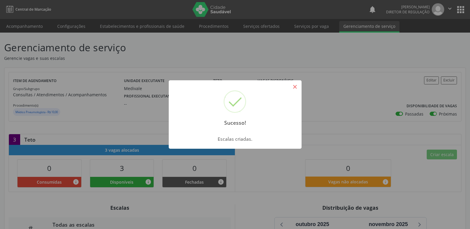
click at [295, 85] on button "×" at bounding box center [295, 87] width 10 height 10
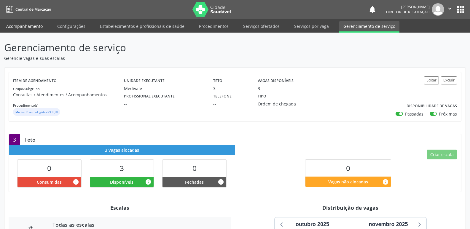
click at [41, 25] on link "Acompanhamento" at bounding box center [24, 26] width 45 height 10
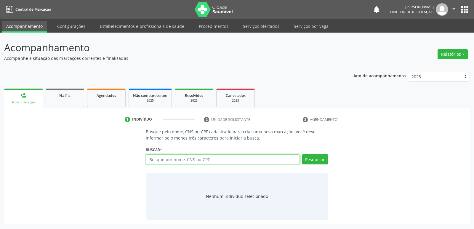
click at [170, 161] on input "text" at bounding box center [223, 159] width 154 height 10
paste input "059.073.954-94"
type input "059.073.954-94"
click at [314, 160] on button "Pesquisar" at bounding box center [315, 159] width 26 height 10
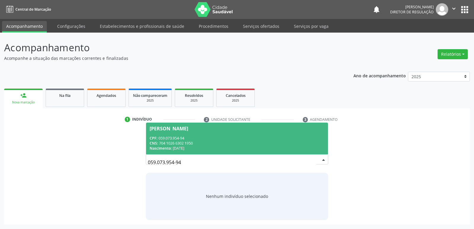
click at [185, 148] on div "Nascimento: [DATE]" at bounding box center [237, 148] width 175 height 5
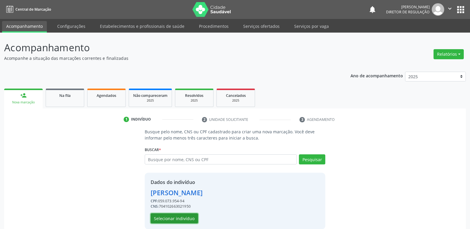
click at [190, 219] on button "Selecionar indivíduo" at bounding box center [174, 218] width 47 height 10
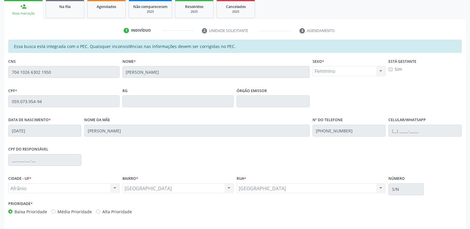
scroll to position [109, 0]
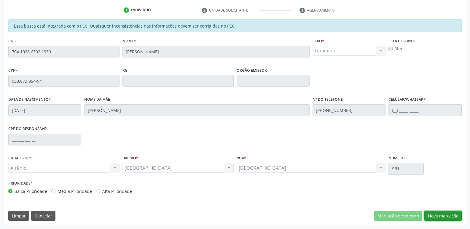
click at [446, 217] on button "Nova marcação" at bounding box center [442, 216] width 37 height 10
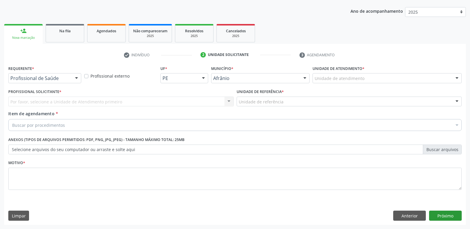
scroll to position [65, 0]
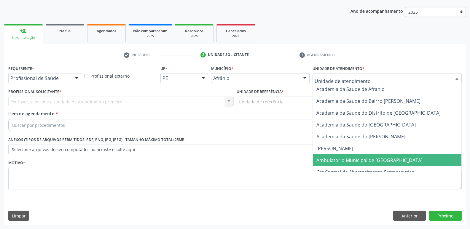
click at [358, 161] on span "Ambulatorio Municipal de [GEOGRAPHIC_DATA]" at bounding box center [369, 160] width 106 height 7
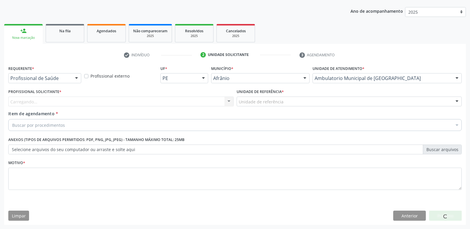
click at [302, 102] on div "Unidade de referência" at bounding box center [349, 102] width 225 height 10
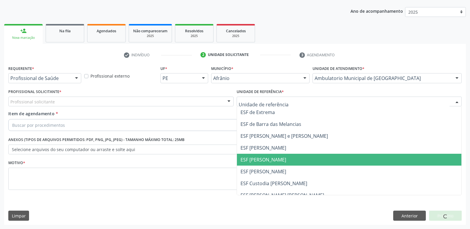
click at [282, 159] on span "ESF [PERSON_NAME]" at bounding box center [349, 160] width 225 height 12
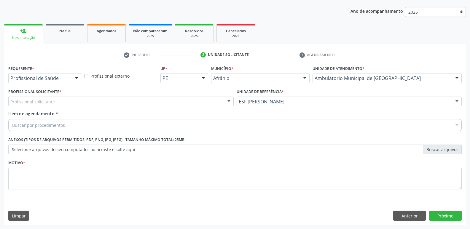
click at [176, 102] on div "Profissional solicitante" at bounding box center [120, 102] width 225 height 10
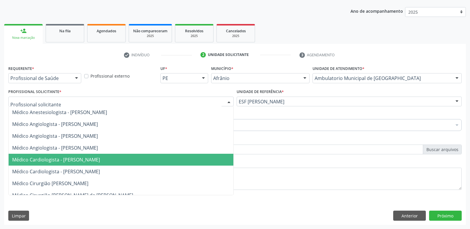
click at [152, 157] on span "Médico Cardiologista - [PERSON_NAME]" at bounding box center [121, 160] width 225 height 12
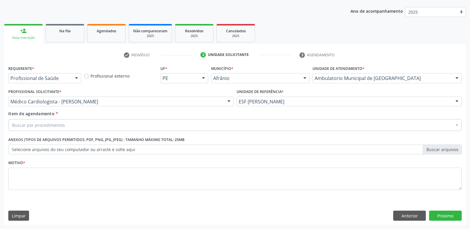
click at [116, 125] on div "Buscar por procedimentos" at bounding box center [234, 125] width 453 height 12
type input "PNEU"
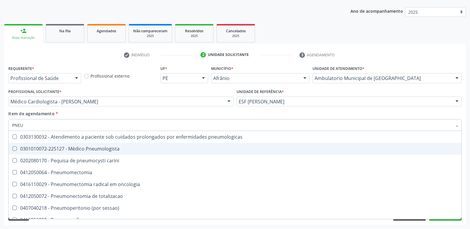
click at [106, 150] on div "0301010072-225127 - Médico Pneumologista" at bounding box center [234, 148] width 445 height 5
checkbox Pneumologista "true"
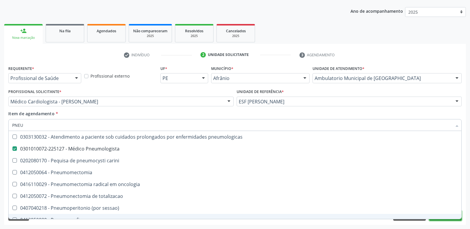
click at [447, 219] on button "Próximo" at bounding box center [445, 216] width 33 height 10
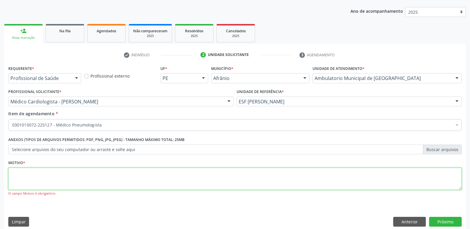
click at [286, 181] on textarea at bounding box center [234, 179] width 453 height 23
type textarea "*"
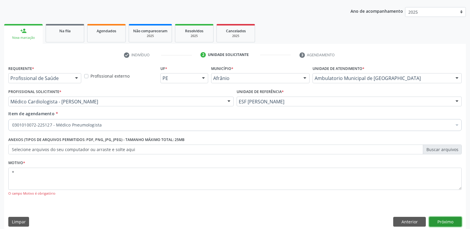
click at [443, 222] on button "Próximo" at bounding box center [445, 222] width 33 height 10
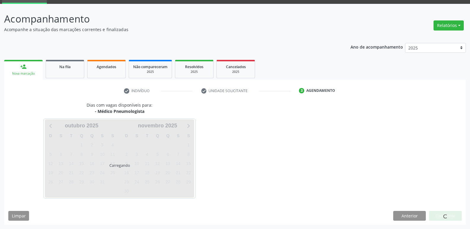
scroll to position [29, 0]
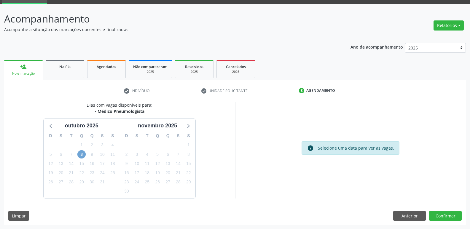
click at [80, 154] on span "8" at bounding box center [81, 154] width 8 height 8
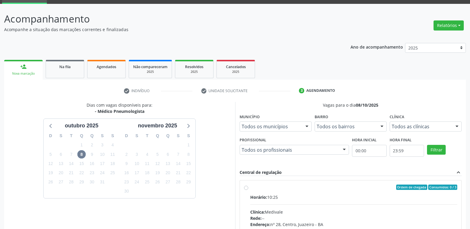
click at [311, 190] on div "Ordem de chegada Consumidos: 0 / 3" at bounding box center [353, 187] width 207 height 5
click at [248, 190] on input "Ordem de chegada Consumidos: 0 / 3 Horário: 10:25 Clínica: Medivale Rede: -- En…" at bounding box center [246, 187] width 4 height 5
radio input "true"
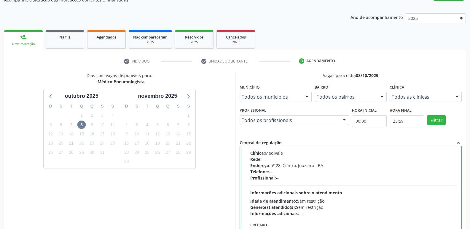
scroll to position [125, 0]
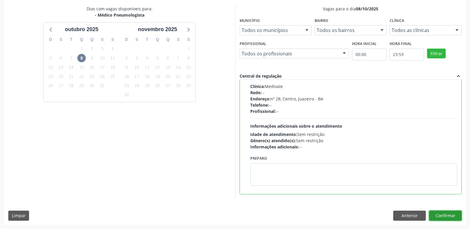
click at [442, 215] on button "Confirmar" at bounding box center [445, 216] width 33 height 10
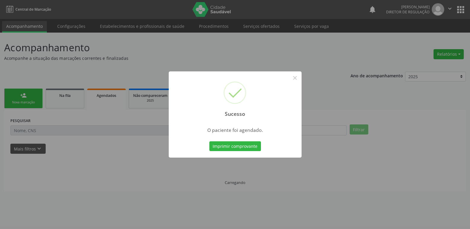
scroll to position [0, 0]
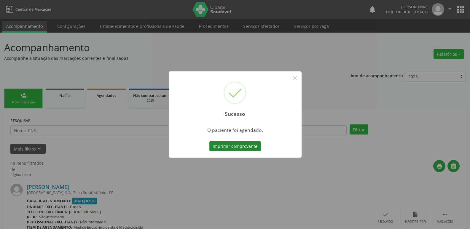
click at [242, 146] on button "Imprimir comprovante" at bounding box center [235, 146] width 52 height 10
